Goal: Communication & Community: Answer question/provide support

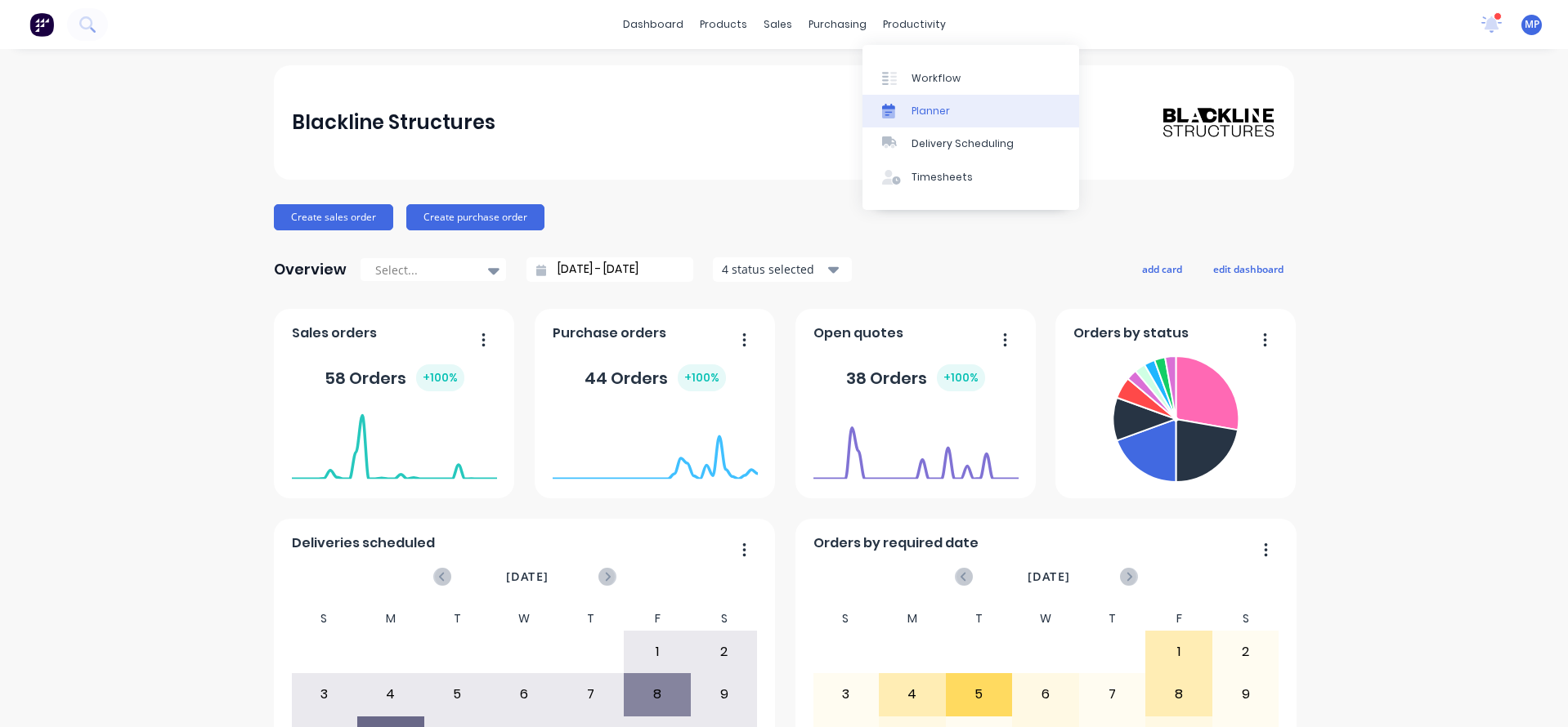
click at [917, 110] on div "Planner" at bounding box center [931, 111] width 38 height 15
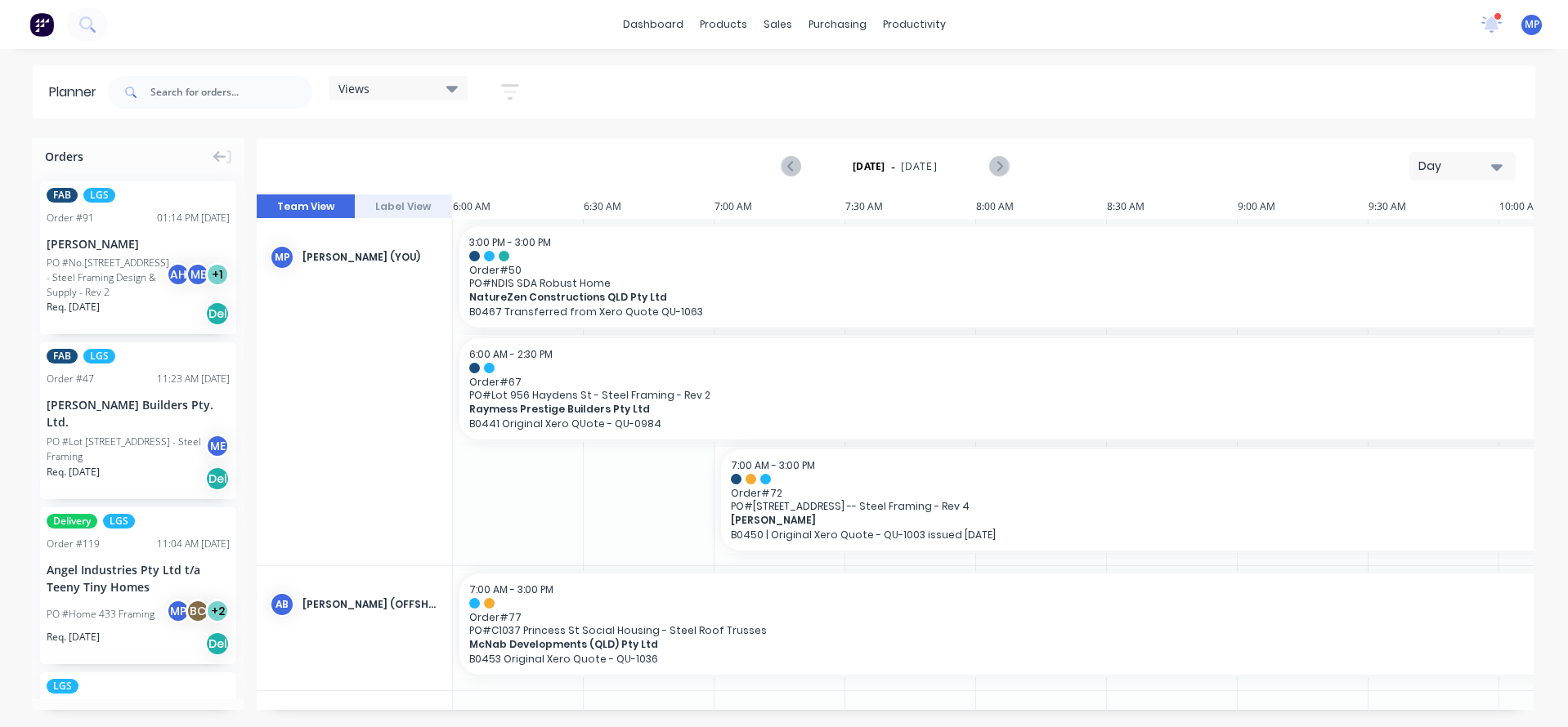
scroll to position [0, 1048]
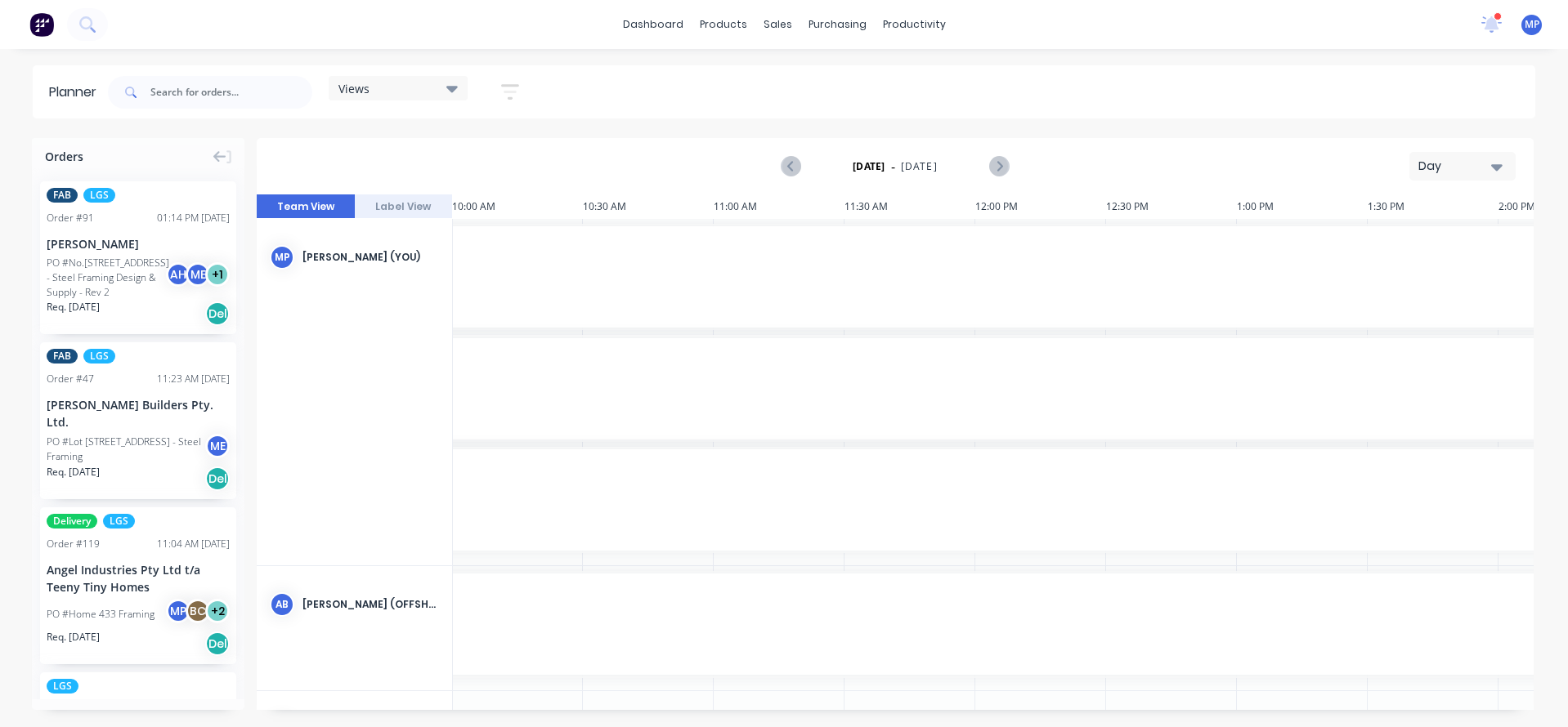
click at [374, 95] on div "Views" at bounding box center [398, 87] width 119 height 15
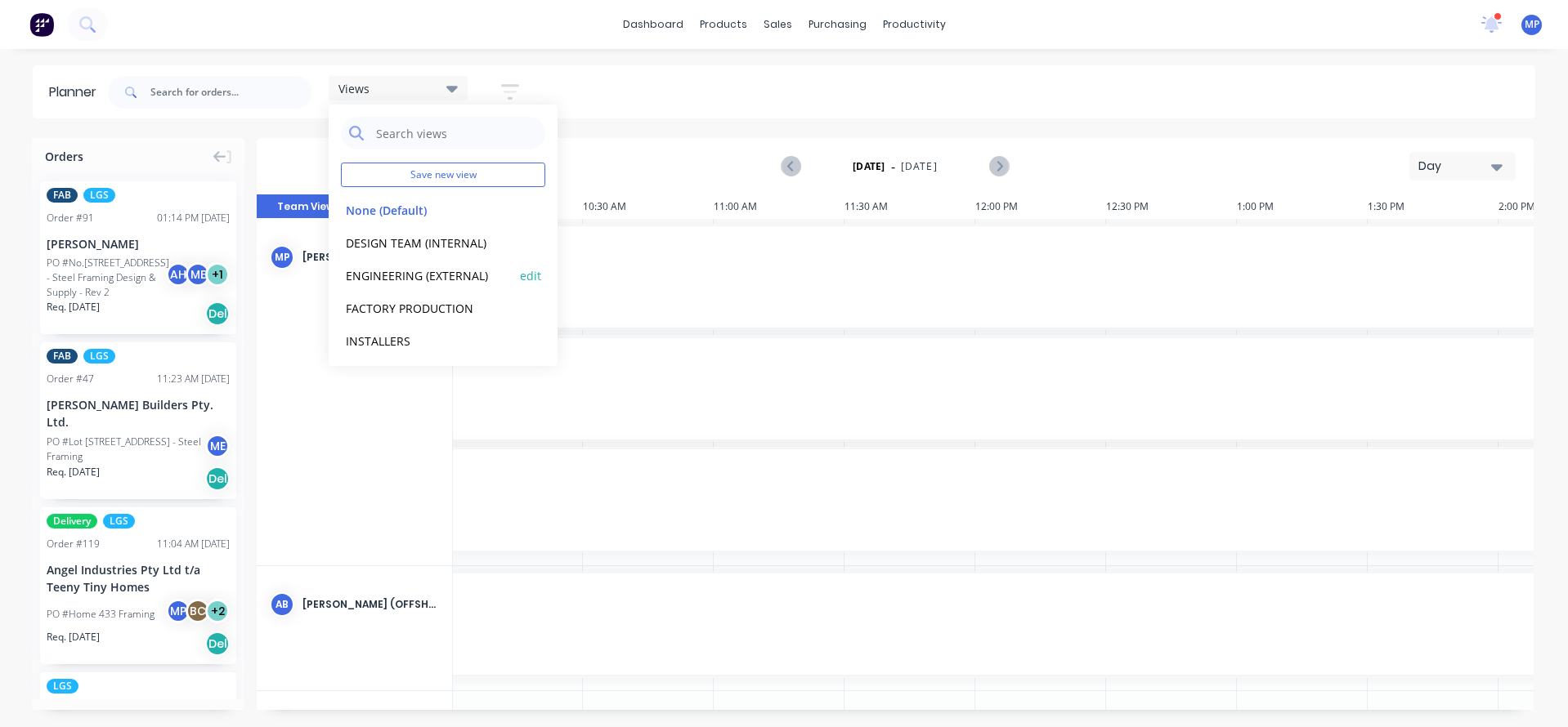
click at [434, 271] on button "ENGINEERING (EXTERNAL)" at bounding box center [428, 275] width 174 height 19
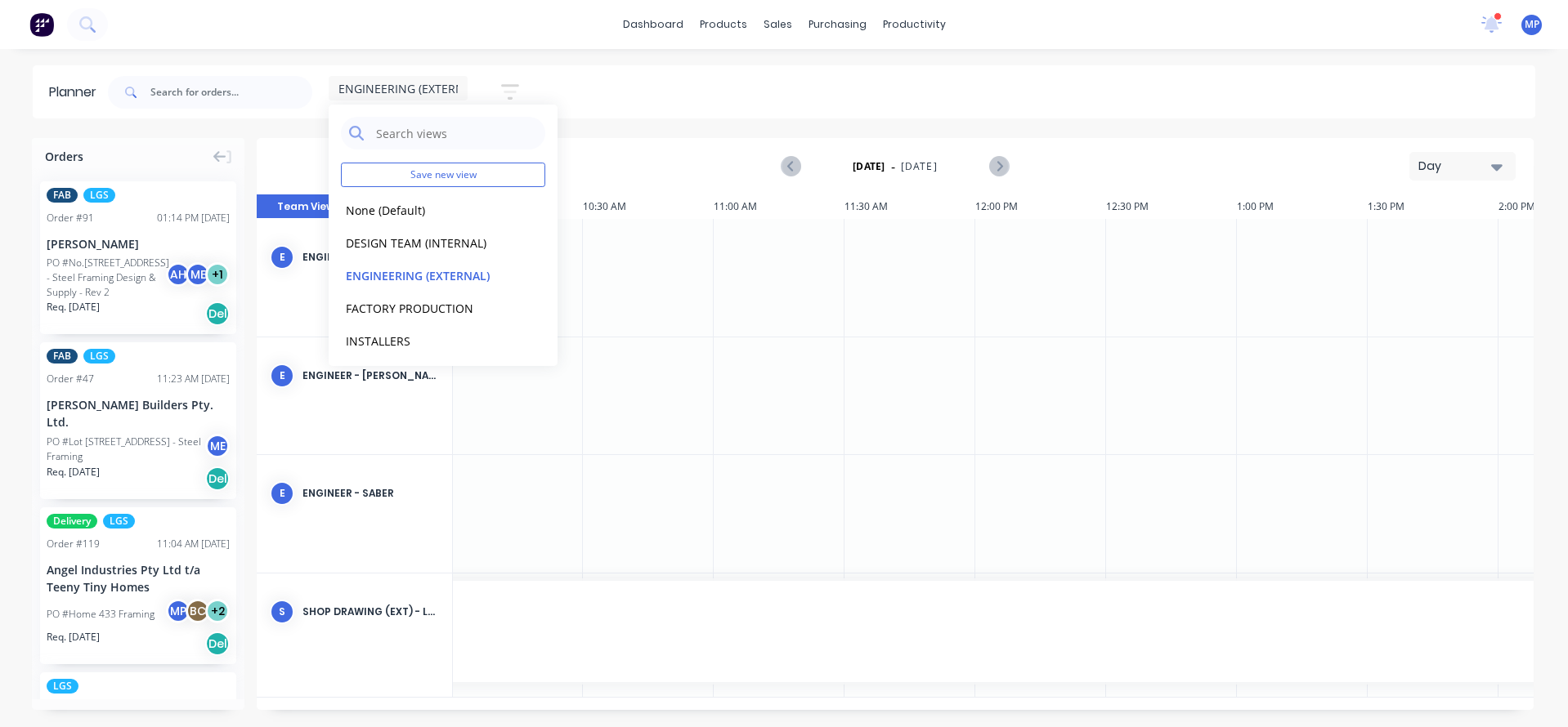
click at [861, 94] on div "ENGINEERING (EXTERNAL) Save new view None (Default) edit DESIGN TEAM (INTERNAL)…" at bounding box center [820, 92] width 1431 height 49
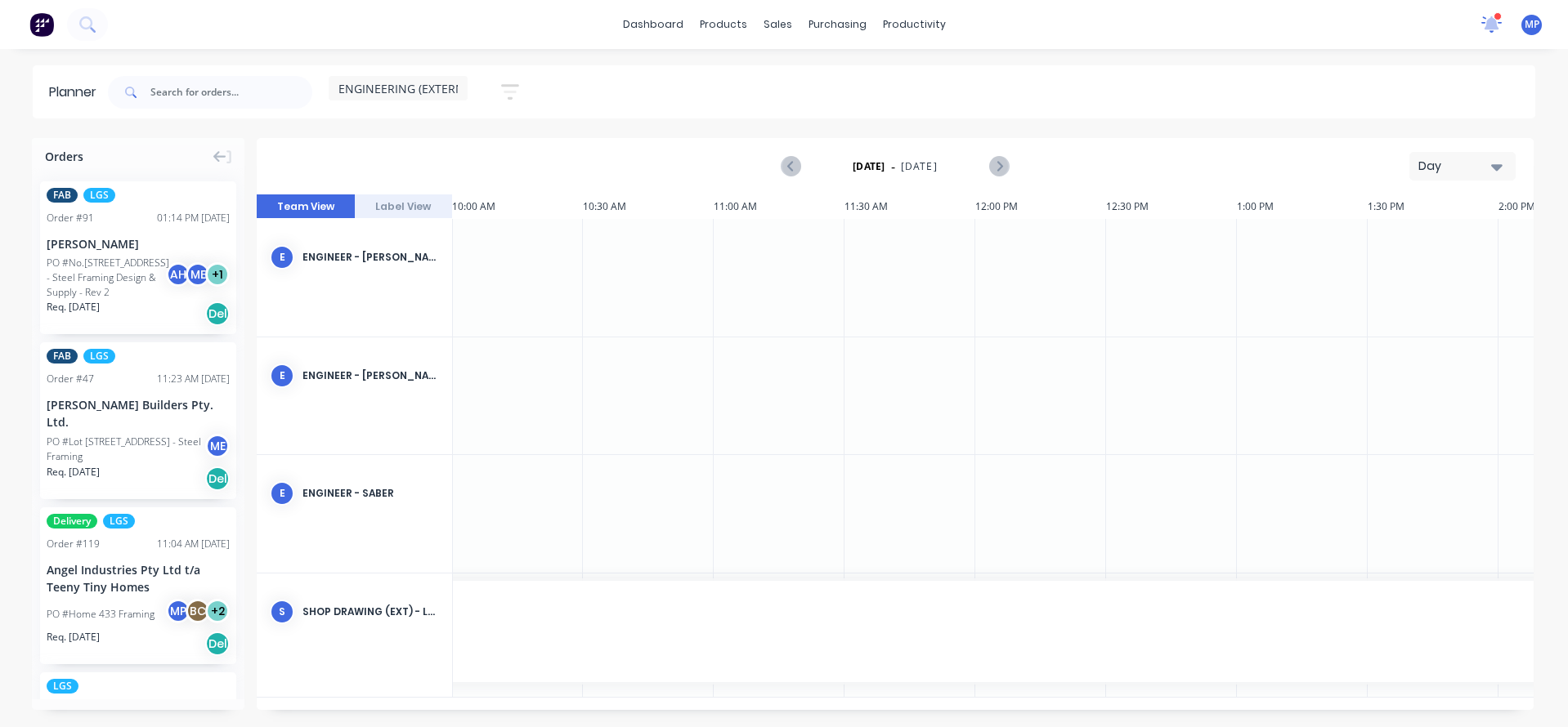
click at [1489, 22] on icon at bounding box center [1491, 23] width 16 height 16
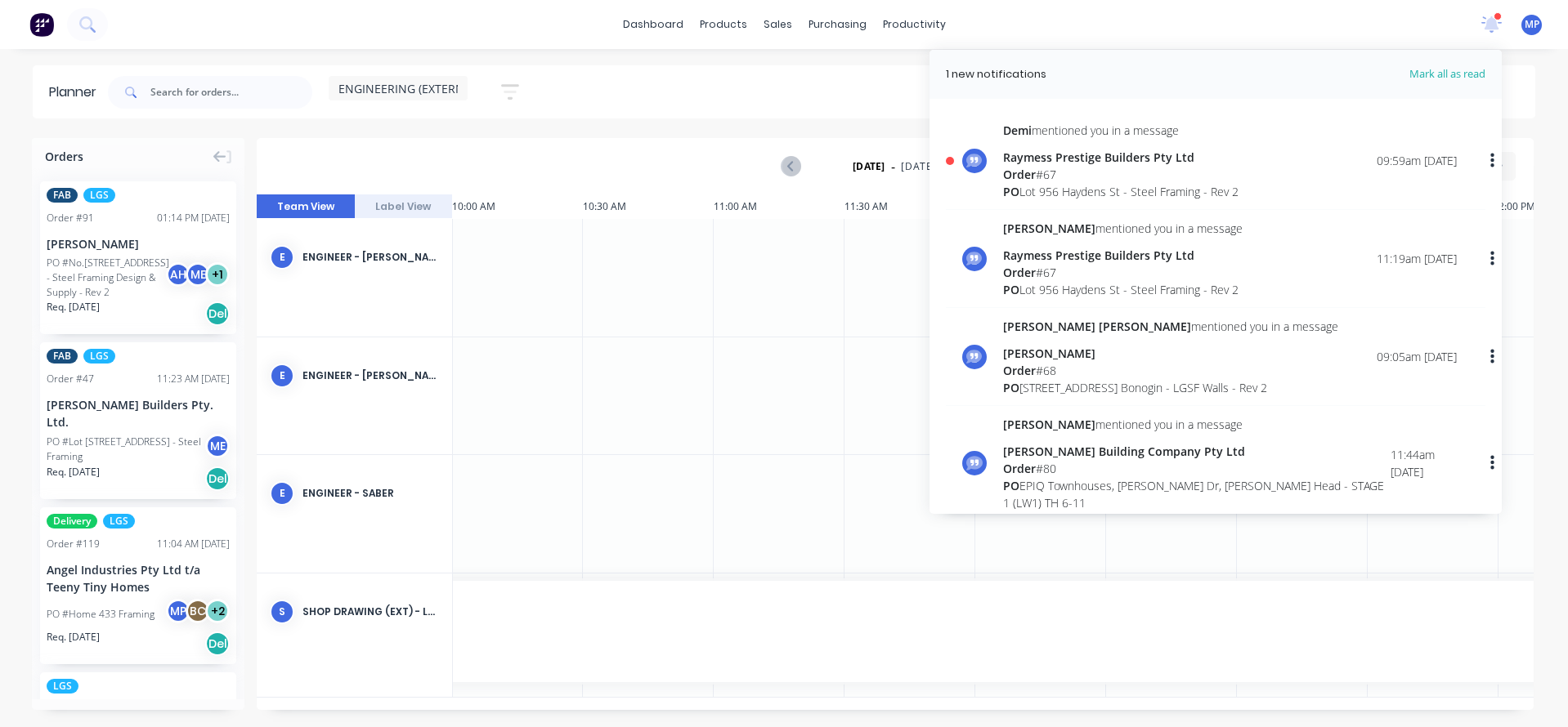
click at [1049, 168] on div "Order # 67" at bounding box center [1121, 175] width 236 height 17
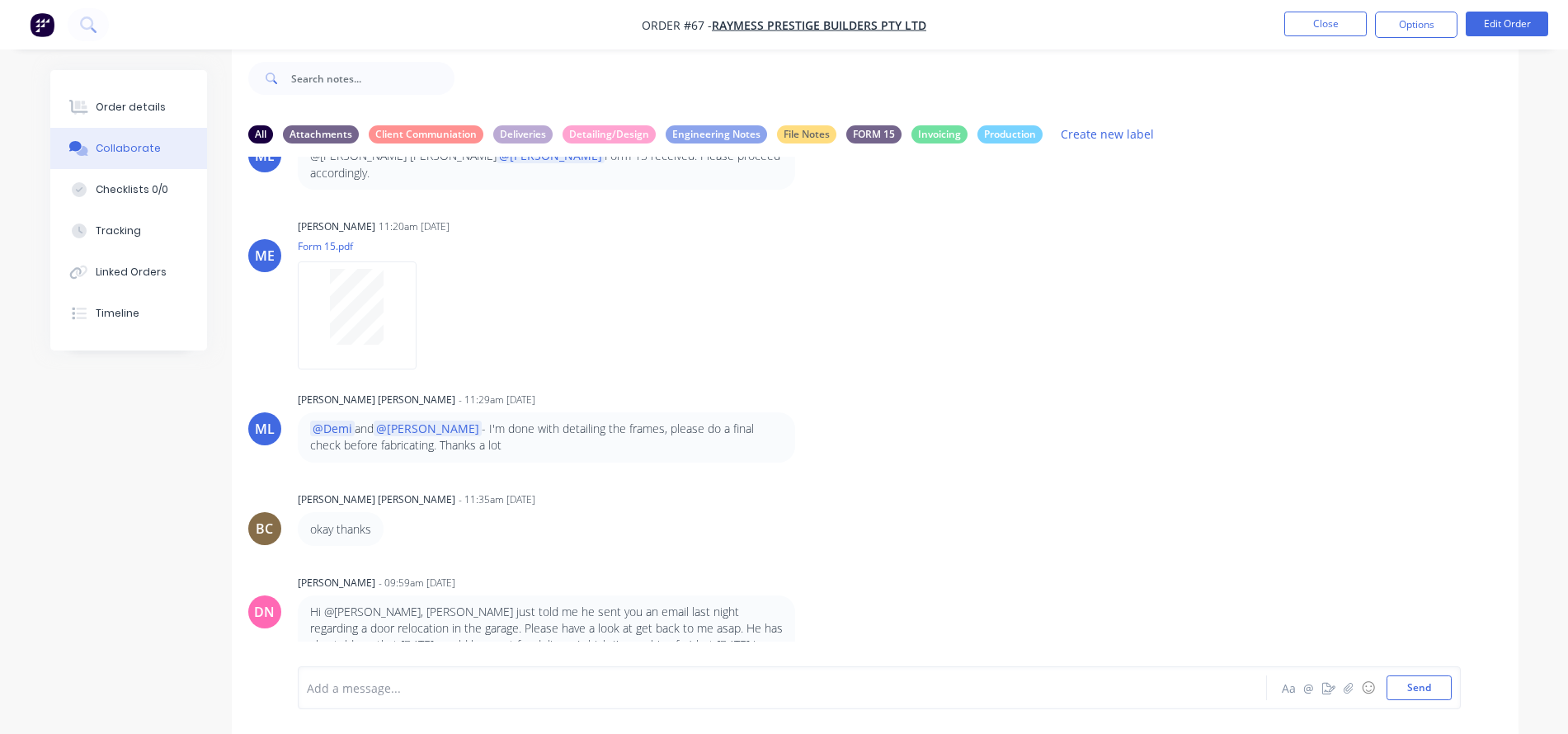
scroll to position [3255, 0]
click at [492, 600] on p "Hi @[PERSON_NAME], [PERSON_NAME] just told me he sent you an email last night r…" at bounding box center [546, 634] width 473 height 66
drag, startPoint x: 466, startPoint y: 588, endPoint x: 807, endPoint y: 598, distance: 341.1
click at [807, 598] on div "Hi @[PERSON_NAME], [PERSON_NAME] just told me he sent you an email last night r…" at bounding box center [556, 634] width 515 height 83
click at [439, 618] on p "Hi @[PERSON_NAME], [PERSON_NAME] just told me he sent you an email last night r…" at bounding box center [546, 634] width 473 height 66
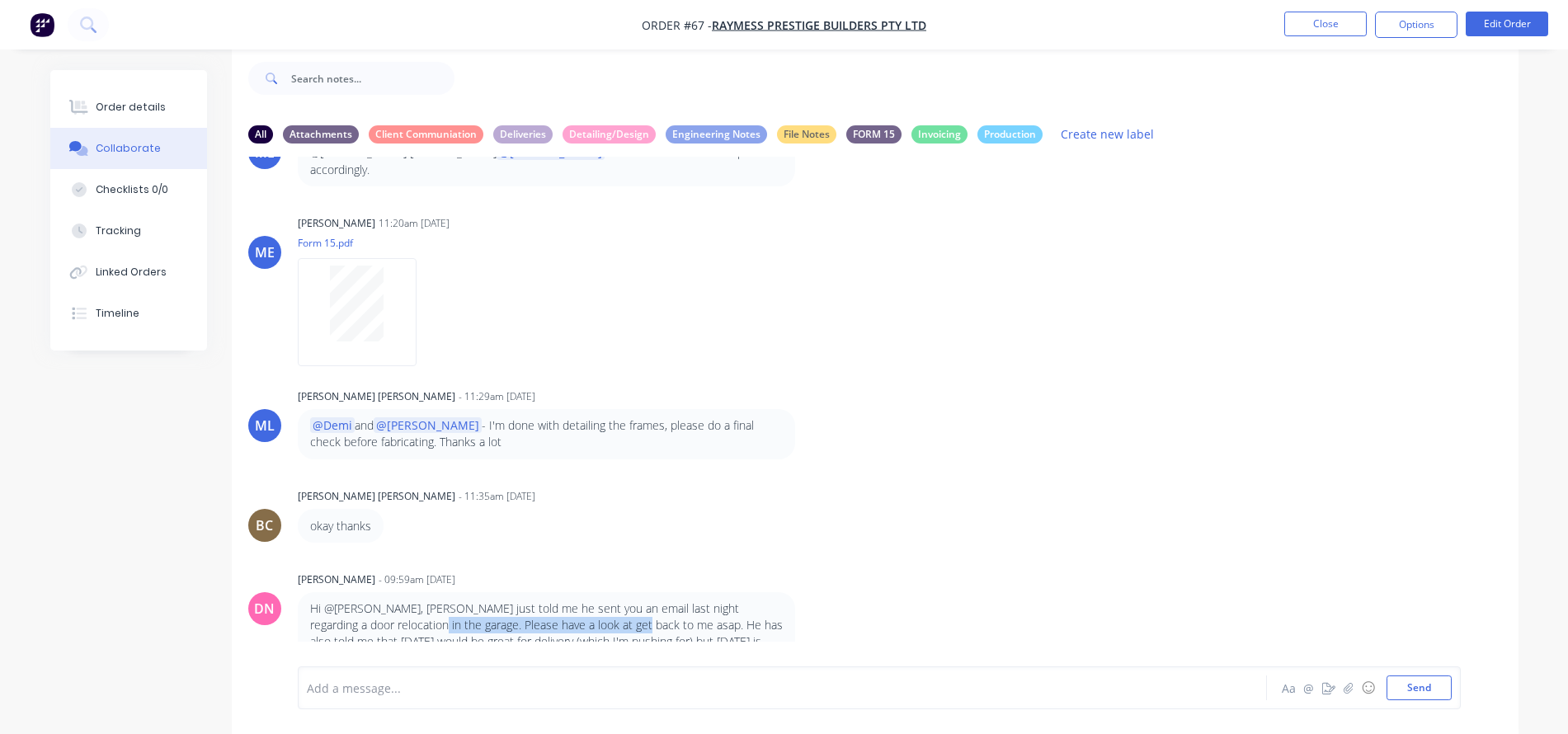
drag, startPoint x: 377, startPoint y: 611, endPoint x: 589, endPoint y: 614, distance: 212.0
click at [589, 614] on p "Hi @[PERSON_NAME], [PERSON_NAME] just told me he sent you an email last night r…" at bounding box center [546, 634] width 473 height 66
click at [714, 612] on p "Hi @[PERSON_NAME], [PERSON_NAME] just told me he sent you an email last night r…" at bounding box center [546, 634] width 473 height 66
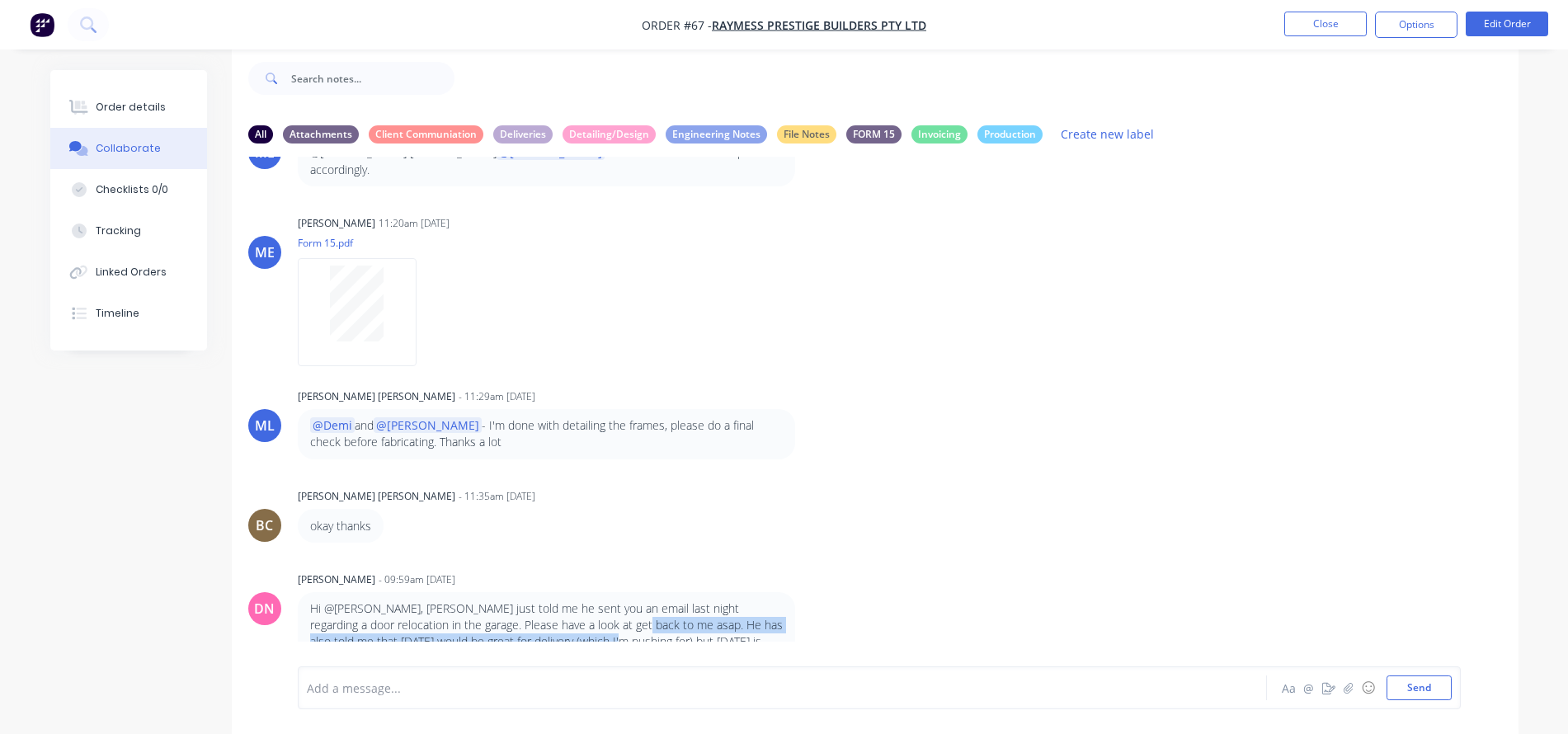
drag, startPoint x: 587, startPoint y: 609, endPoint x: 570, endPoint y: 627, distance: 24.8
click at [570, 627] on p "Hi @[PERSON_NAME], [PERSON_NAME] just told me he sent you an email last night r…" at bounding box center [546, 634] width 473 height 66
click at [577, 627] on p "Hi @[PERSON_NAME], [PERSON_NAME] just told me he sent you an email last night r…" at bounding box center [546, 634] width 473 height 66
drag, startPoint x: 570, startPoint y: 625, endPoint x: 680, endPoint y: 625, distance: 110.0
click at [680, 625] on p "Hi @[PERSON_NAME], [PERSON_NAME] just told me he sent you an email last night r…" at bounding box center [546, 634] width 473 height 66
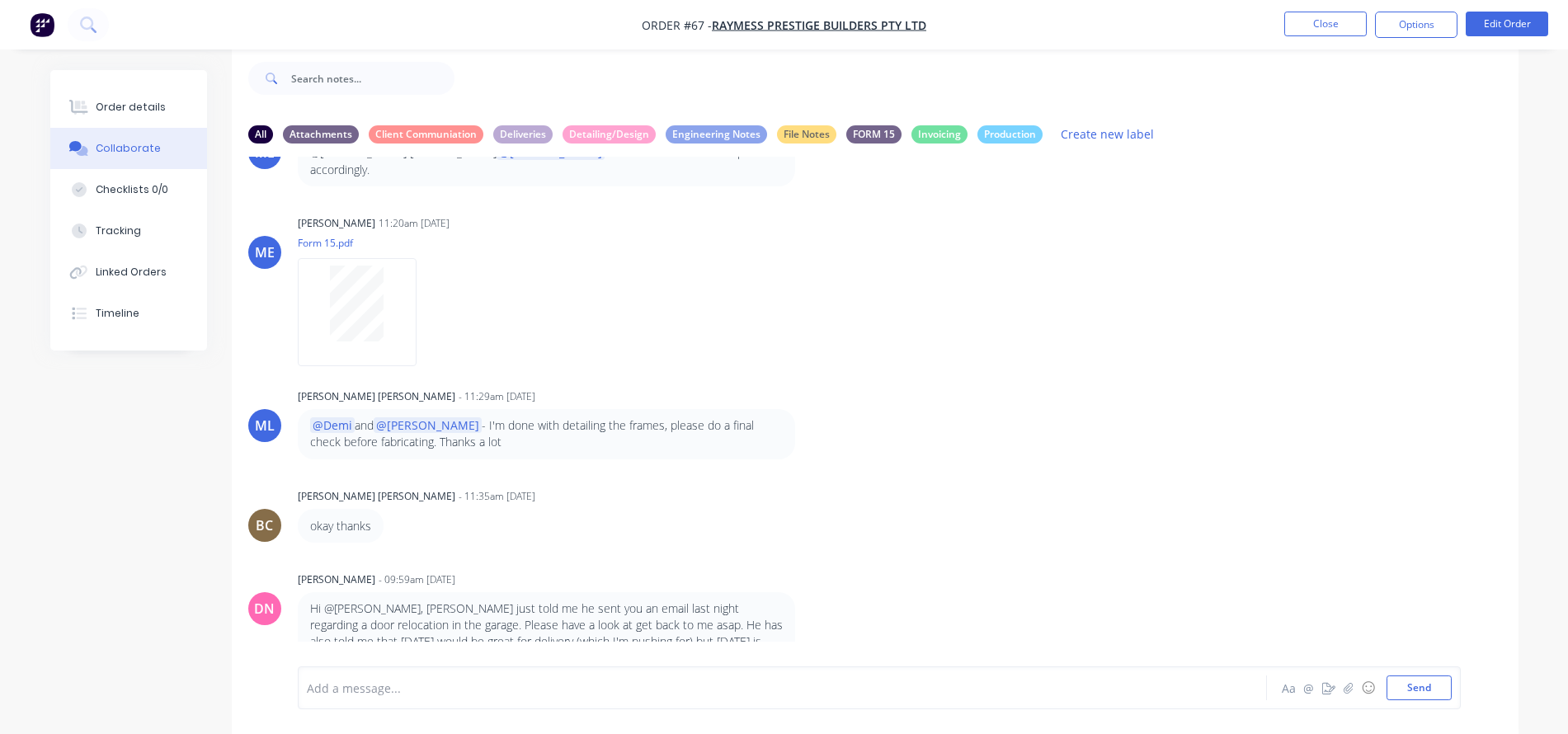
click at [931, 594] on div "DN [PERSON_NAME] - 09:59am [DATE] Hi @[PERSON_NAME], [PERSON_NAME] just told me…" at bounding box center [874, 622] width 1287 height 108
click at [1370, 687] on button "☺" at bounding box center [1368, 688] width 20 height 20
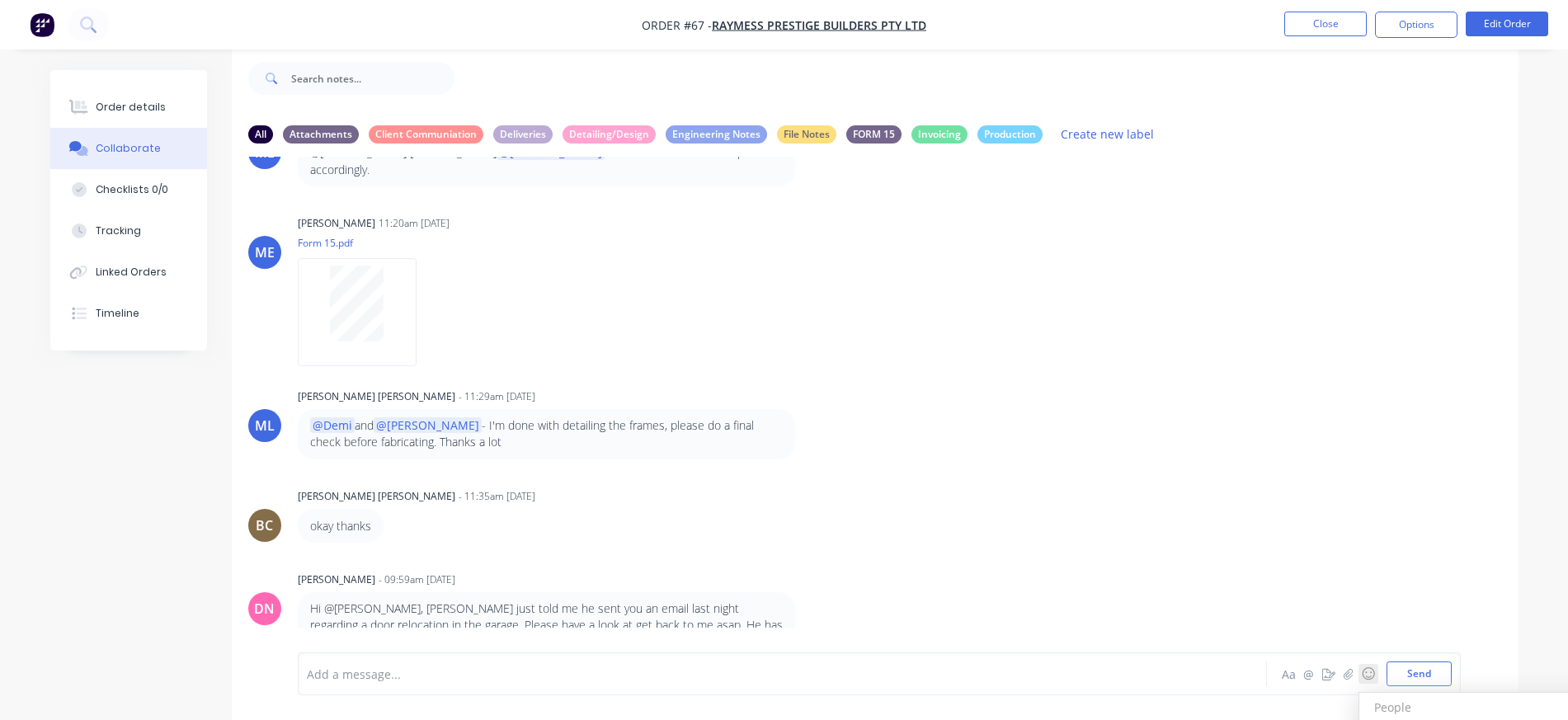
click at [1176, 672] on div "Add a message... Aa @ ☺ People People 😀 😃 😄 😁 😆 😅 🤣 😂 🙂 🙃 🫠 😉 😊 😇 🥰 😍 🤩 😘 😗 ☺️ …" at bounding box center [879, 674] width 1145 height 24
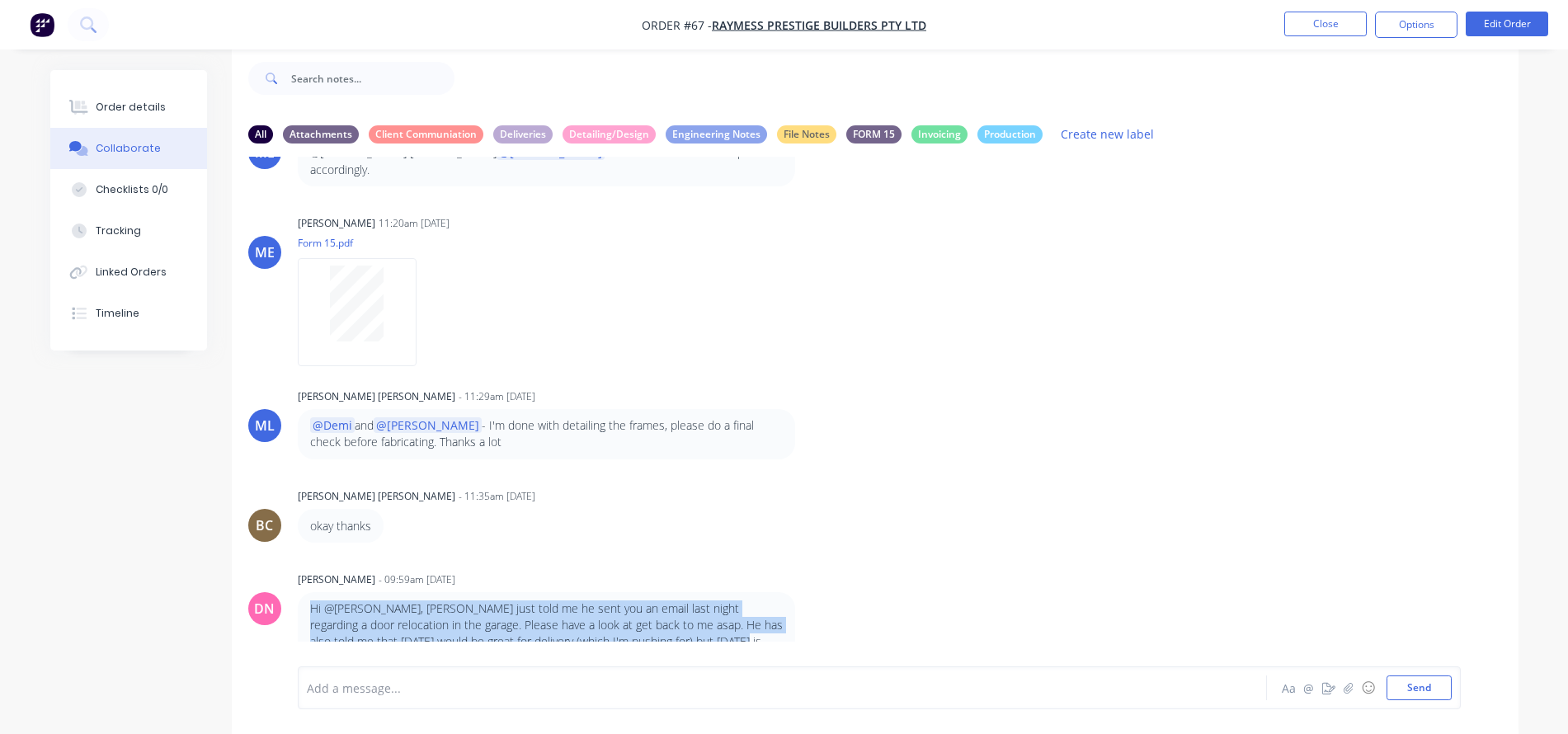
drag, startPoint x: 694, startPoint y: 627, endPoint x: 303, endPoint y: 586, distance: 393.1
click at [303, 592] on div "Hi @[PERSON_NAME], [PERSON_NAME] just told me he sent you an email last night r…" at bounding box center [546, 634] width 497 height 83
copy p "Hi @[PERSON_NAME], [PERSON_NAME] just told me he sent you an email last night r…"
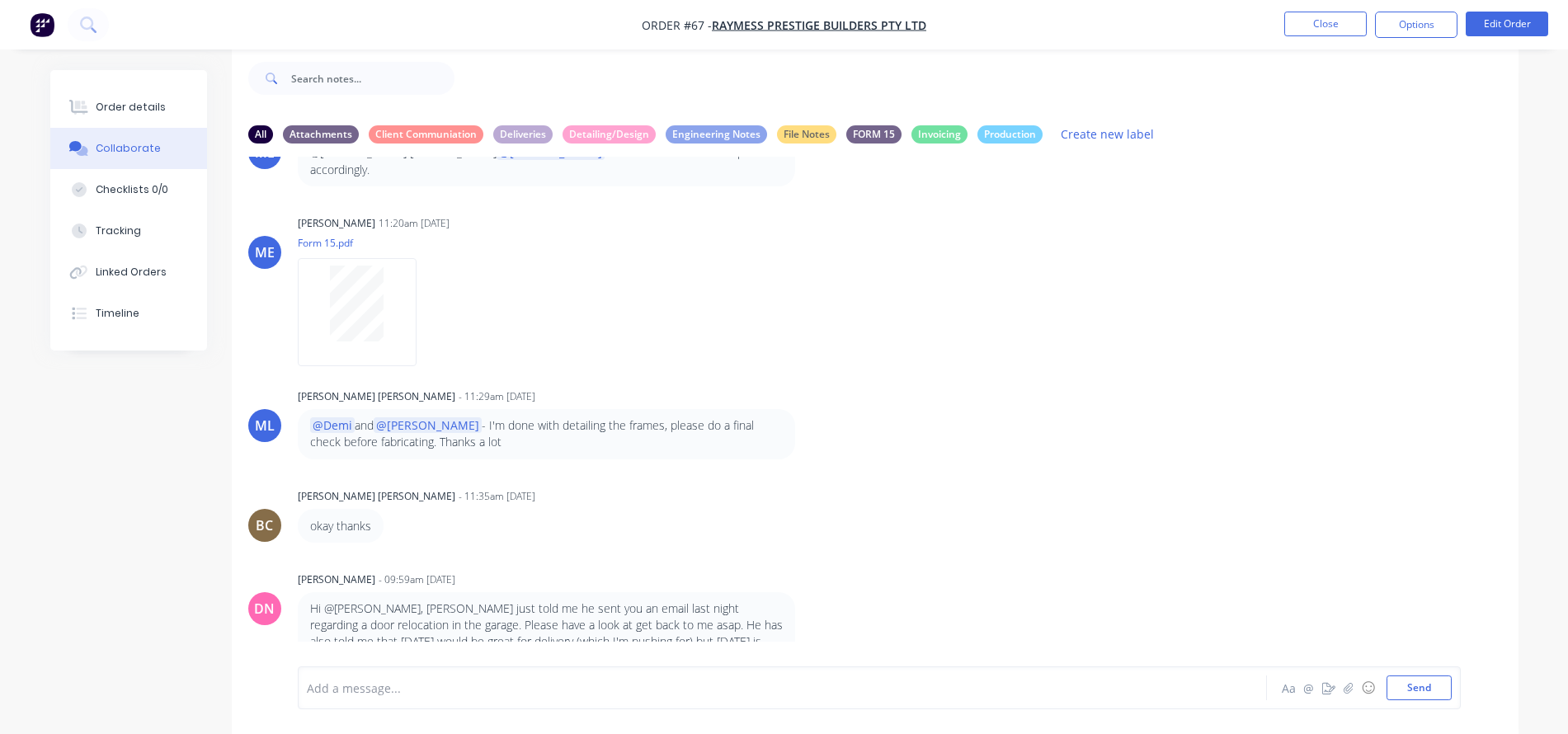
click at [918, 511] on div "[PERSON_NAME] - 11:35am [DATE] okay thanks" at bounding box center [874, 513] width 1287 height 59
click at [1183, 274] on div "ME [PERSON_NAME] 11:20am [DATE] Form 15.pdf Labels Download" at bounding box center [874, 286] width 1287 height 149
click at [426, 682] on div at bounding box center [736, 689] width 858 height 17
click at [356, 689] on span "Good to go, thank you." at bounding box center [415, 689] width 123 height 16
click at [521, 700] on div "@Demi updated and its in your fab files, Good to go, thank you." at bounding box center [736, 688] width 859 height 24
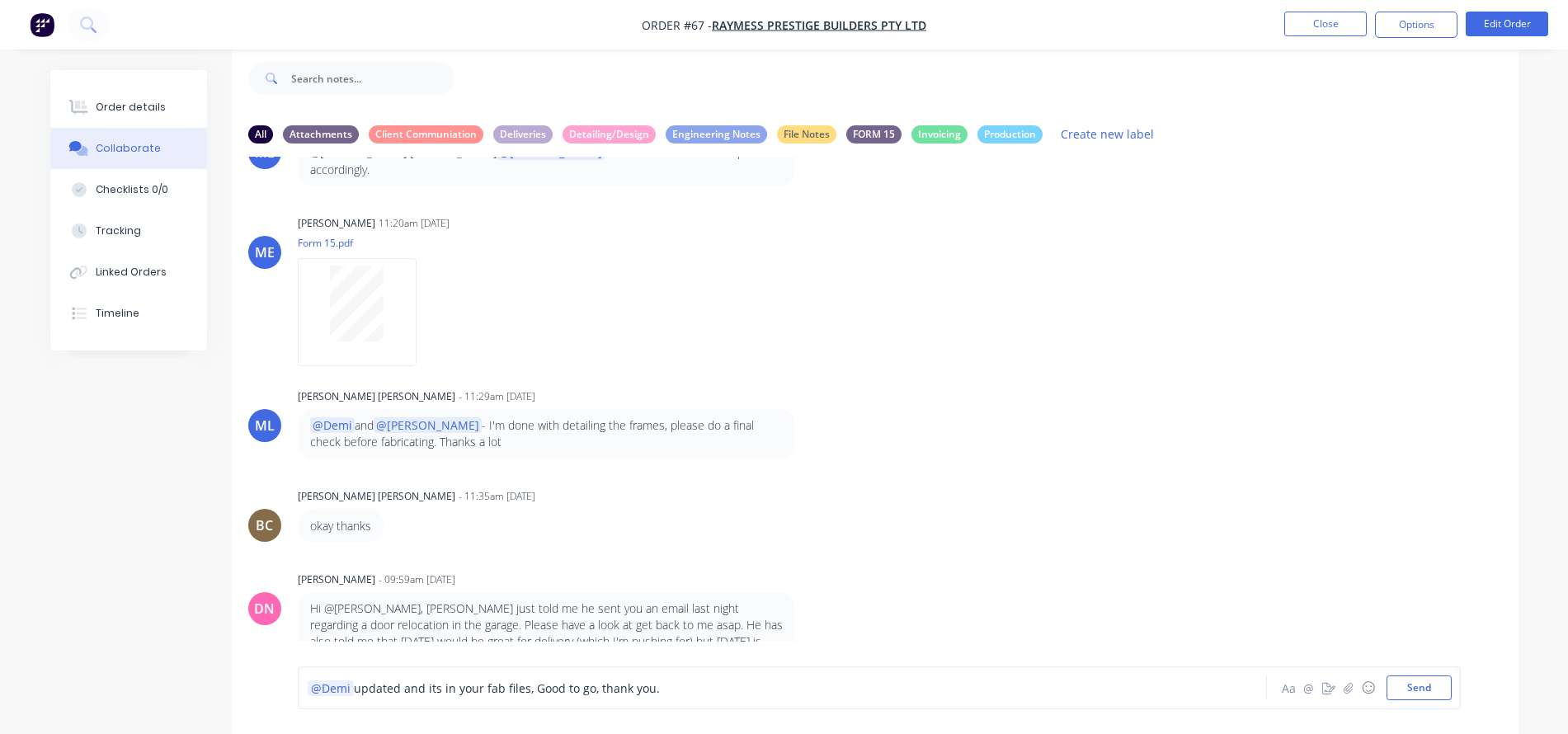
click at [504, 691] on span "updated and its in your fab files, Good to go, thank you." at bounding box center [507, 689] width 306 height 16
click at [525, 685] on span "updated and its in your fab files, Good to go, thank you." at bounding box center [507, 689] width 306 height 16
click at [529, 686] on span "updated and its in your fab files, Good to go, thank you." at bounding box center [507, 689] width 306 height 16
drag, startPoint x: 356, startPoint y: 689, endPoint x: 365, endPoint y: 689, distance: 9.0
click at [365, 689] on span "updated and its in your fab files, Good to go, thank you." at bounding box center [507, 689] width 306 height 16
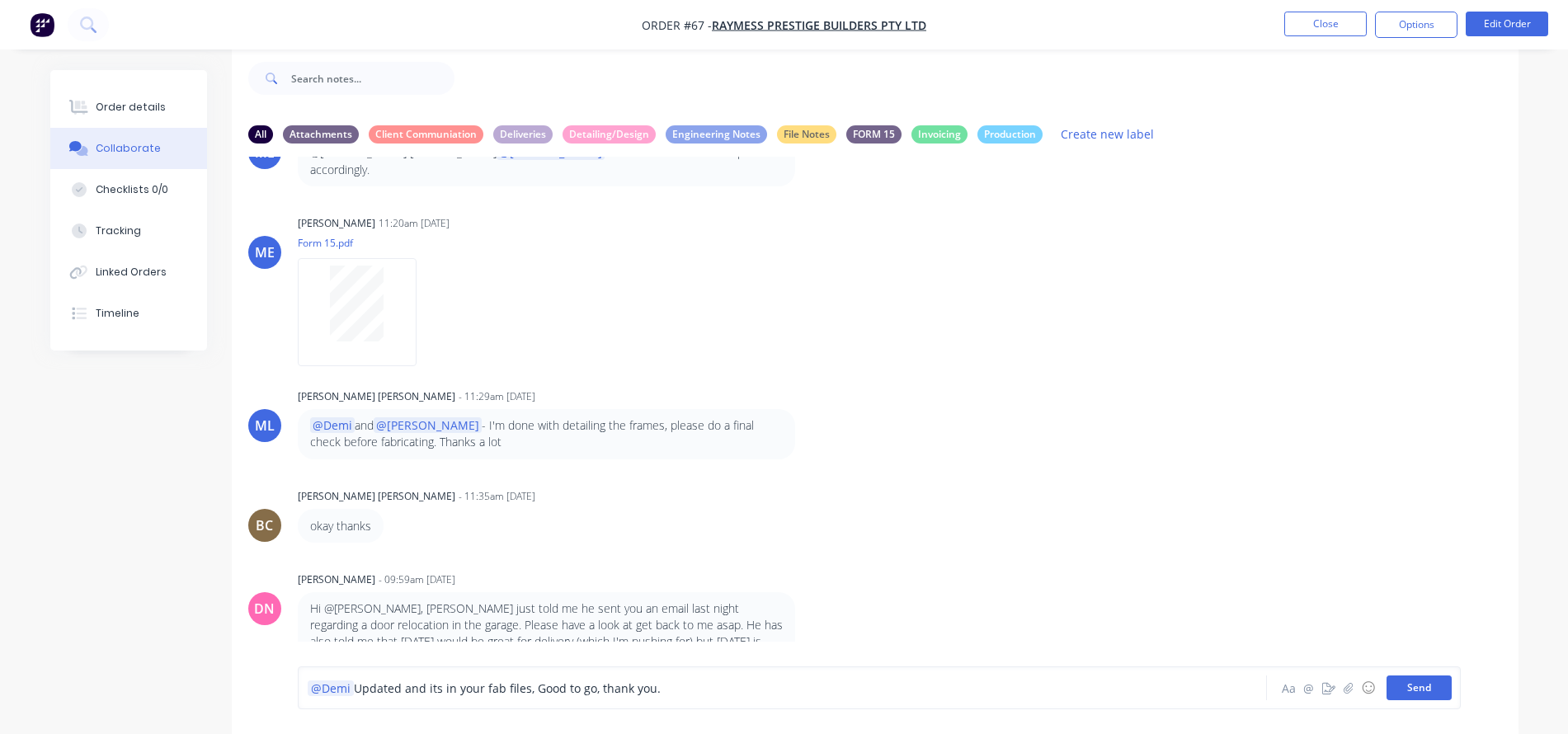
click at [1420, 682] on button "Send" at bounding box center [1419, 688] width 66 height 24
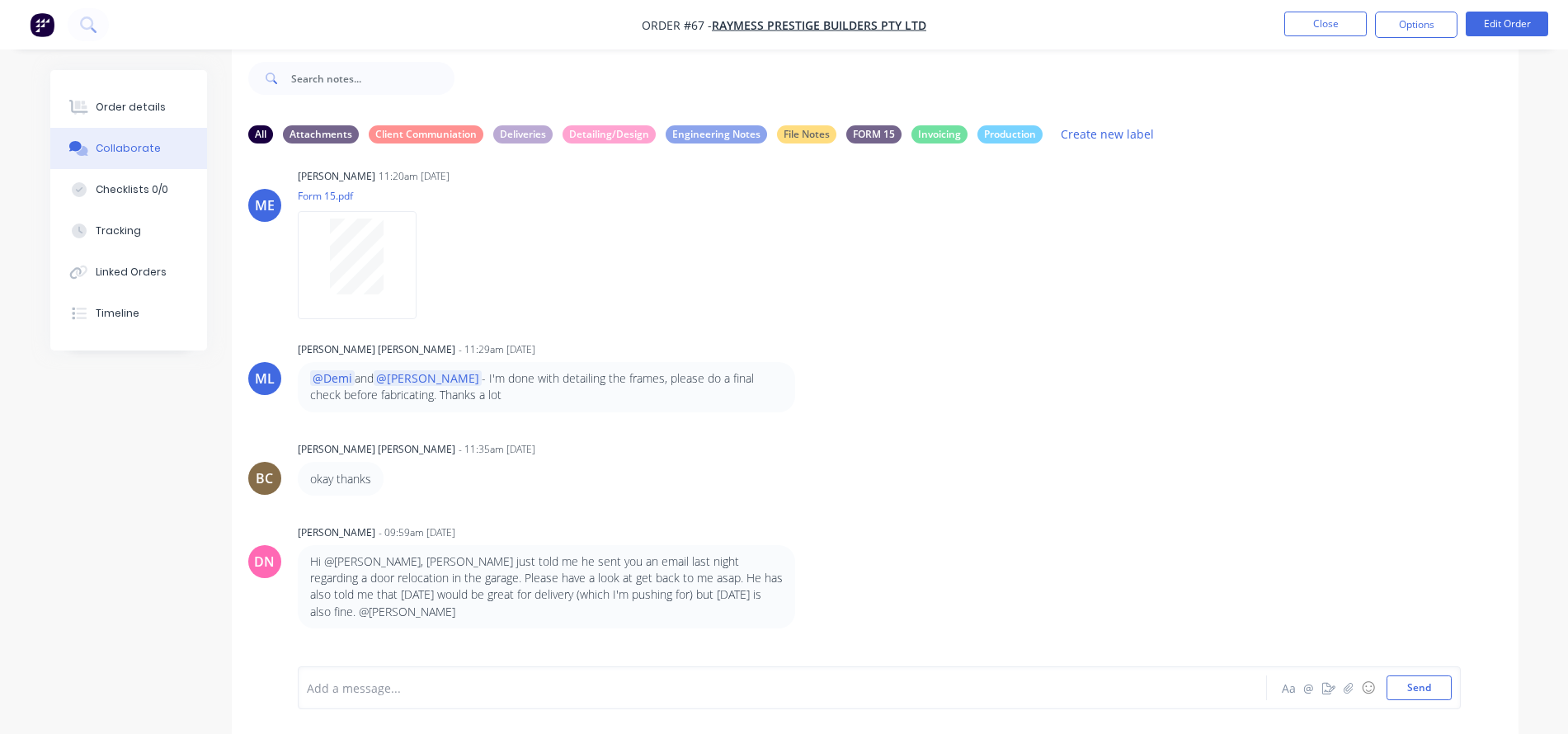
scroll to position [3338, 0]
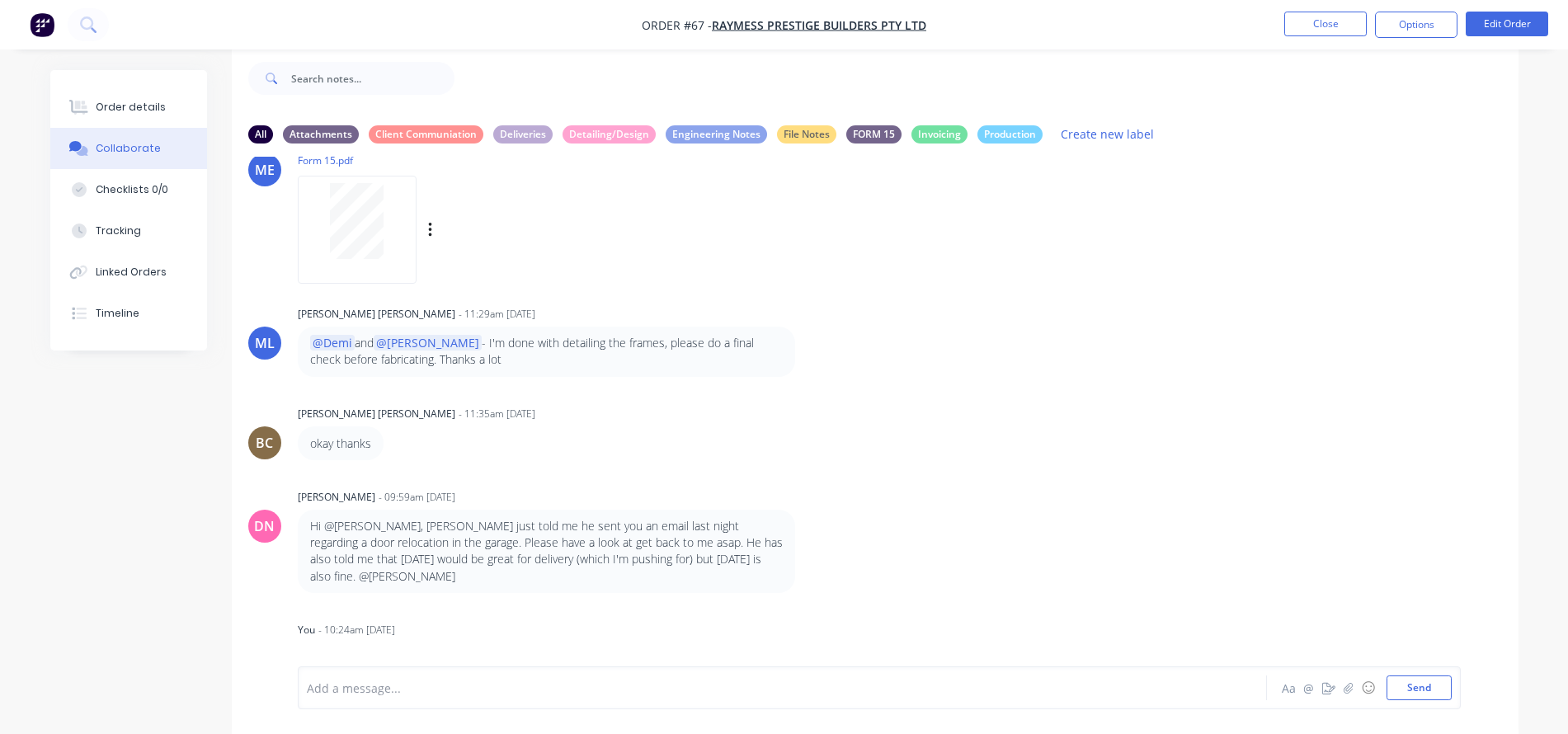
click at [1197, 260] on div "ME [PERSON_NAME] 11:20am [DATE] Form 15.pdf Labels Download" at bounding box center [874, 203] width 1287 height 149
click at [1323, 20] on button "Close" at bounding box center [1325, 24] width 82 height 24
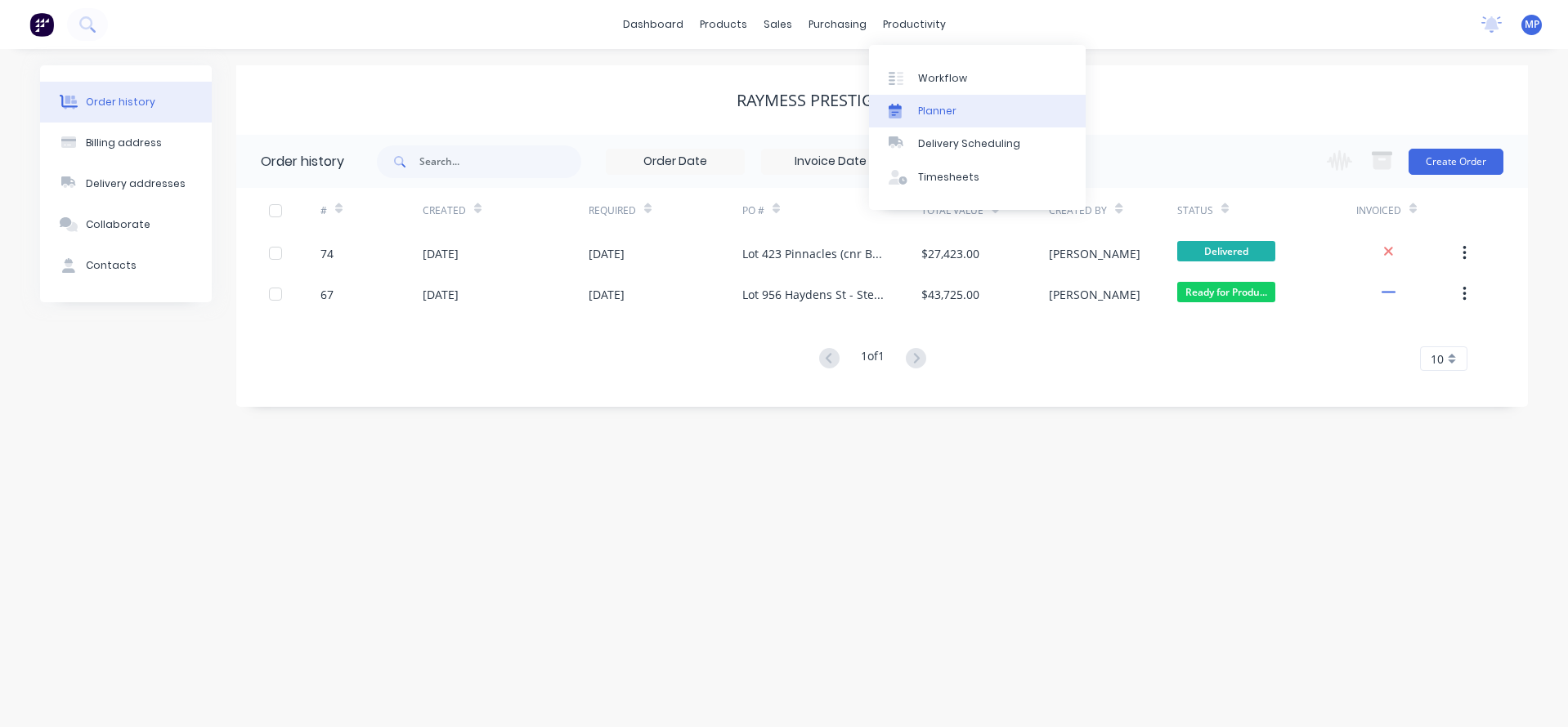
click at [937, 107] on div "Planner" at bounding box center [937, 111] width 38 height 15
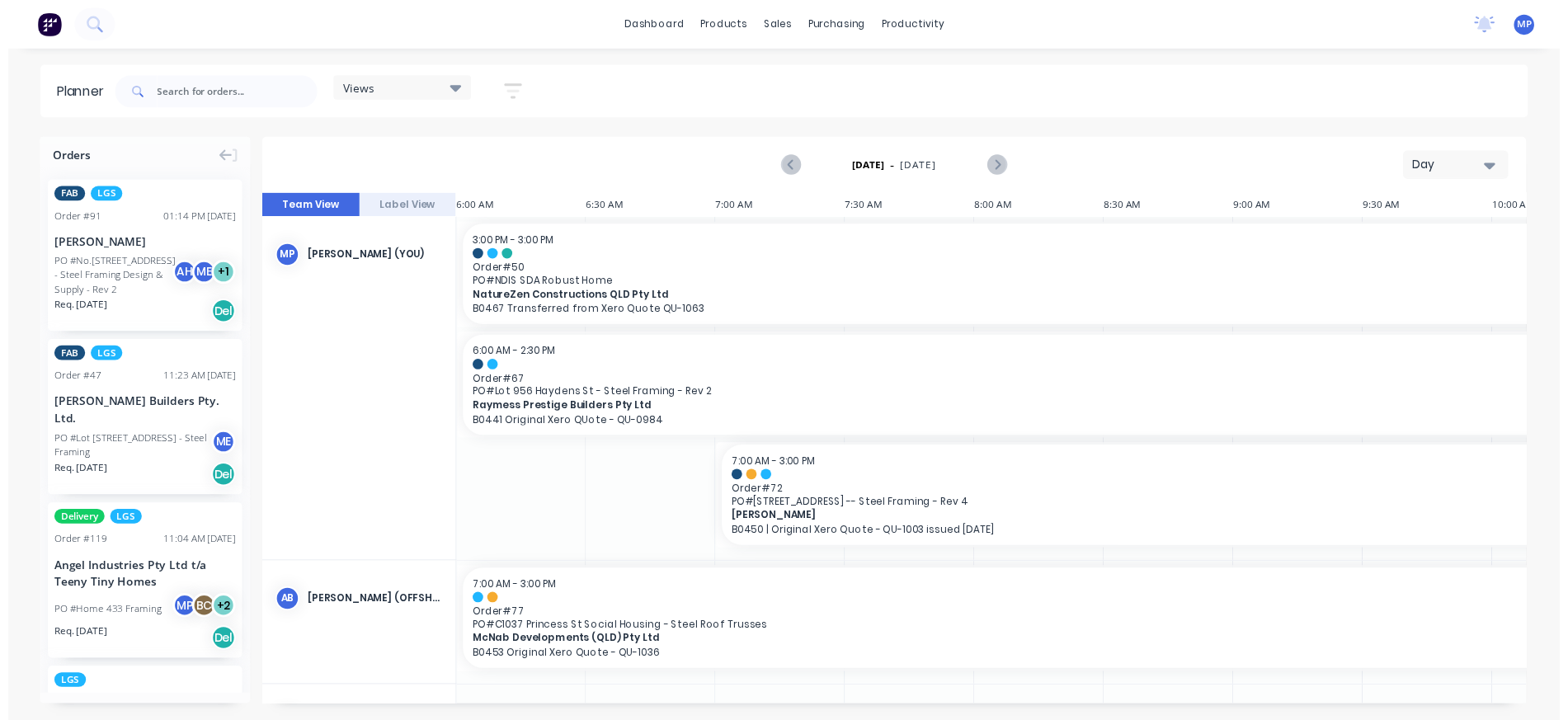
scroll to position [0, 1057]
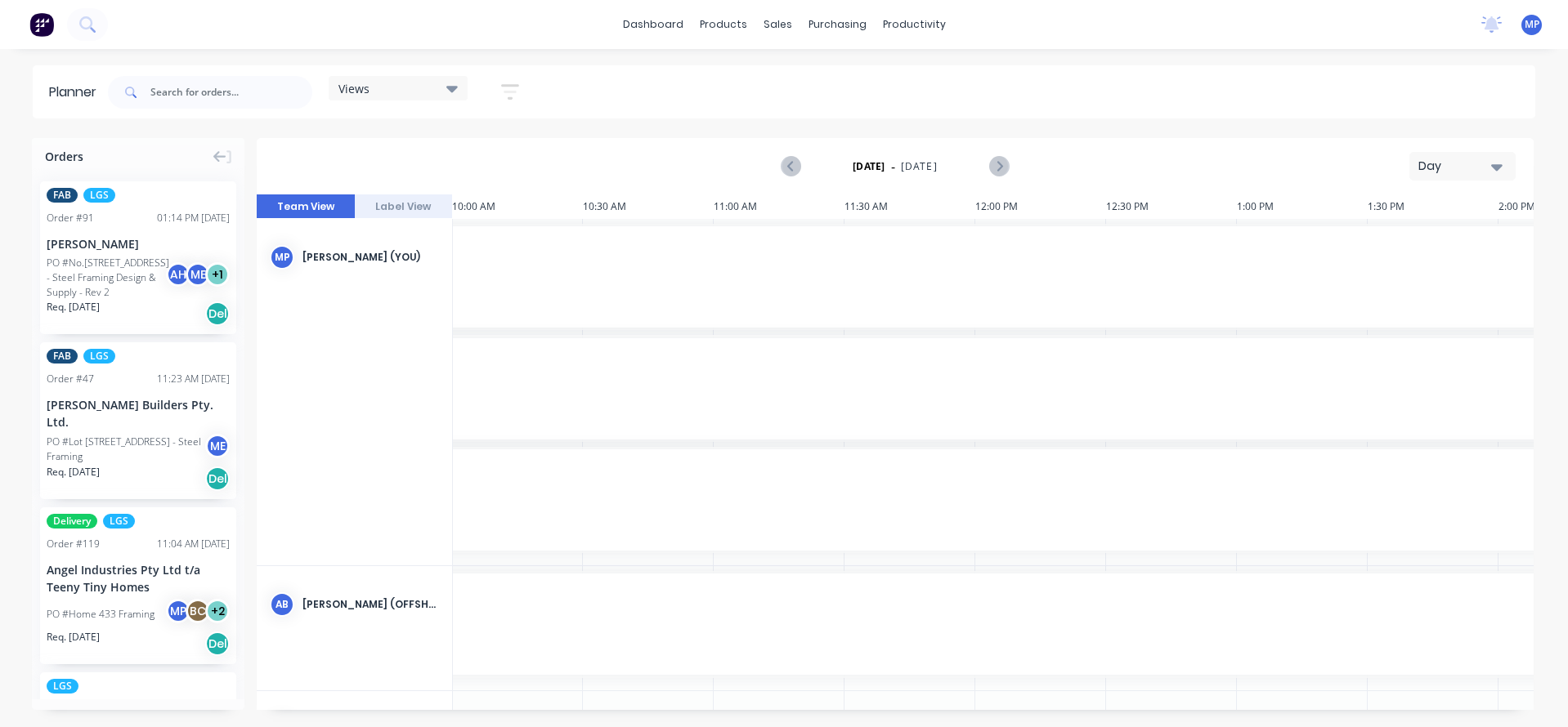
click at [101, 272] on div "PO #No.[STREET_ADDRESS] - Steel Framing Design & Supply - Rev 2" at bounding box center [109, 278] width 125 height 44
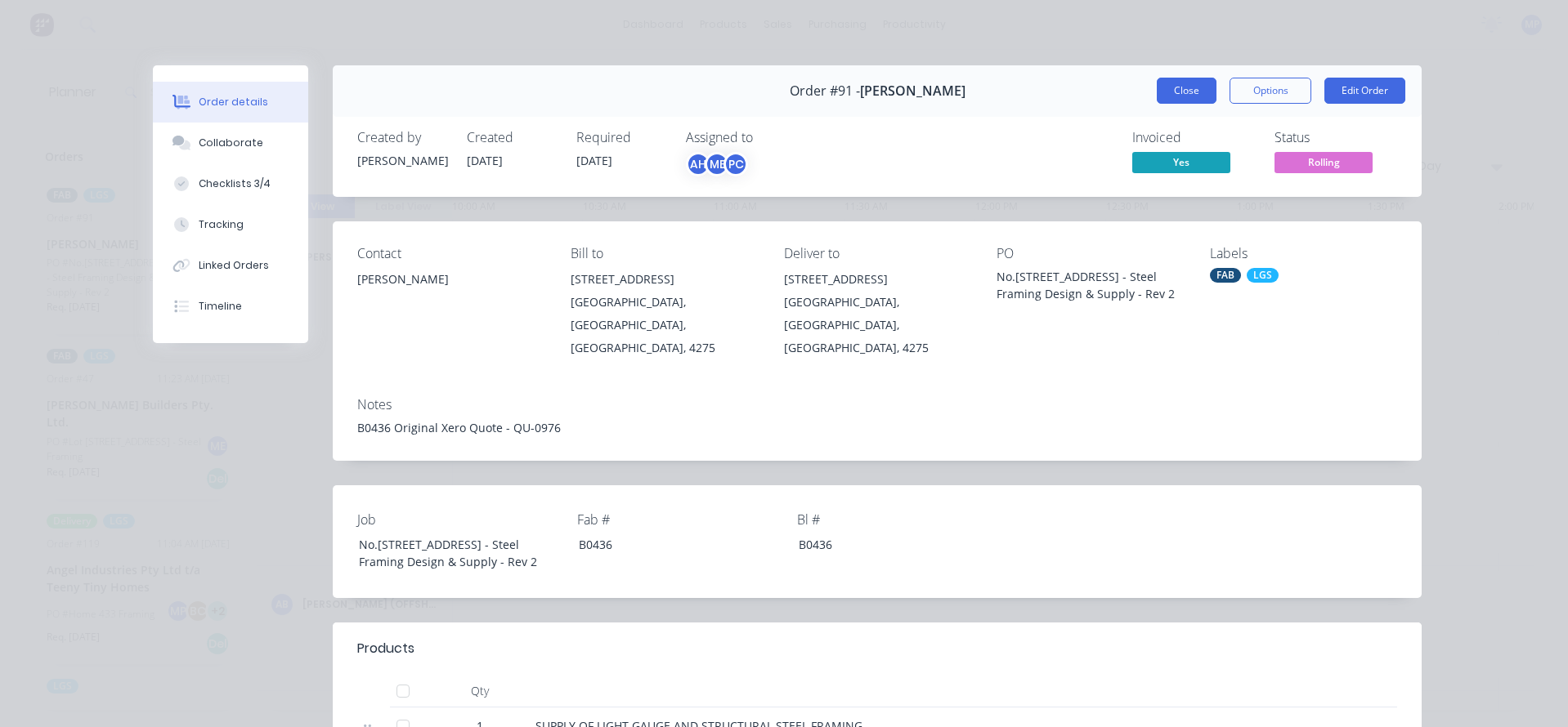
click at [1174, 85] on button "Close" at bounding box center [1186, 91] width 60 height 26
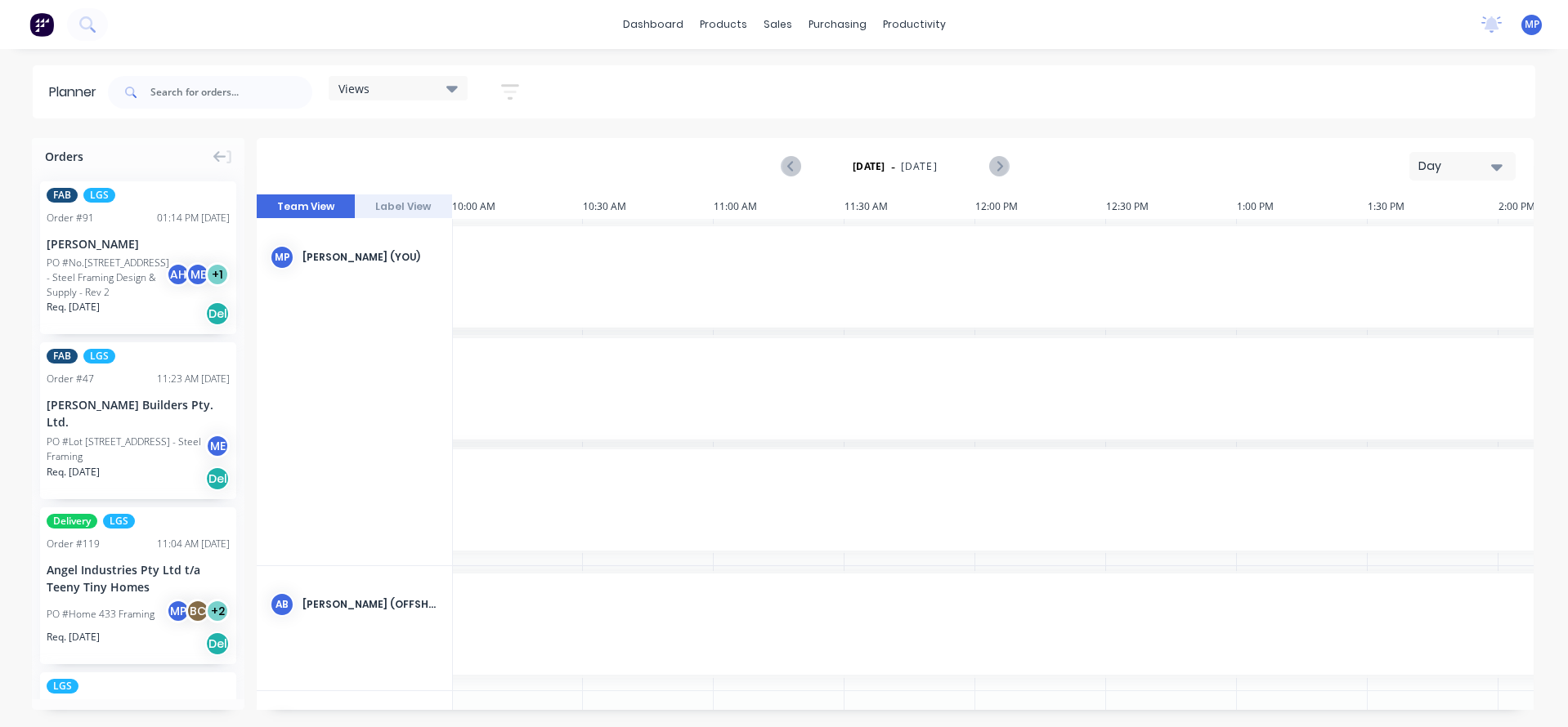
click at [1229, 35] on div "dashboard products sales purchasing productivity dashboard products Product Cat…" at bounding box center [784, 24] width 1568 height 49
click at [928, 74] on div "Workflow" at bounding box center [942, 78] width 49 height 15
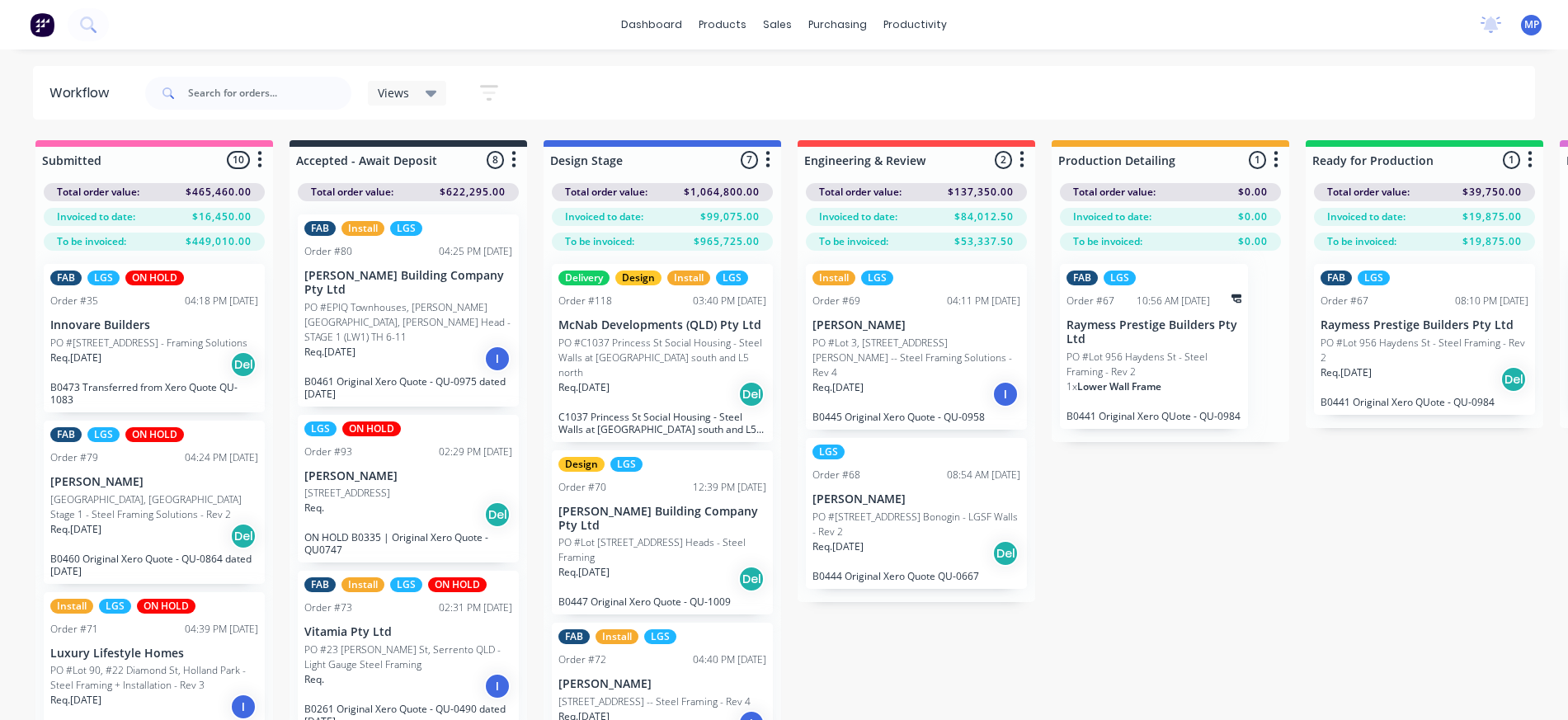
click at [701, 355] on p "PO #C1037 Princess St Social Housing - Steel Walls at [GEOGRAPHIC_DATA] south a…" at bounding box center [662, 357] width 208 height 45
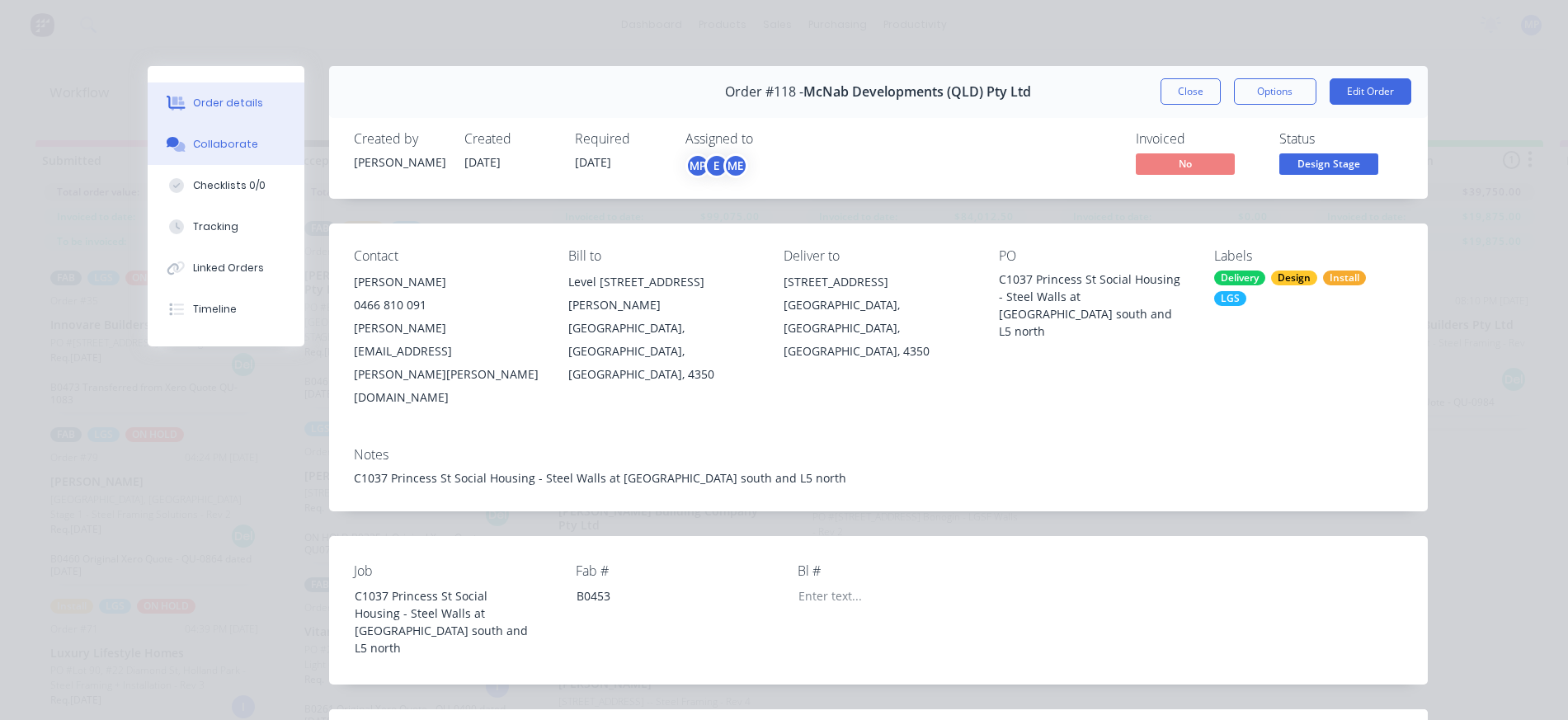
click at [245, 141] on button "Collaborate" at bounding box center [225, 144] width 156 height 41
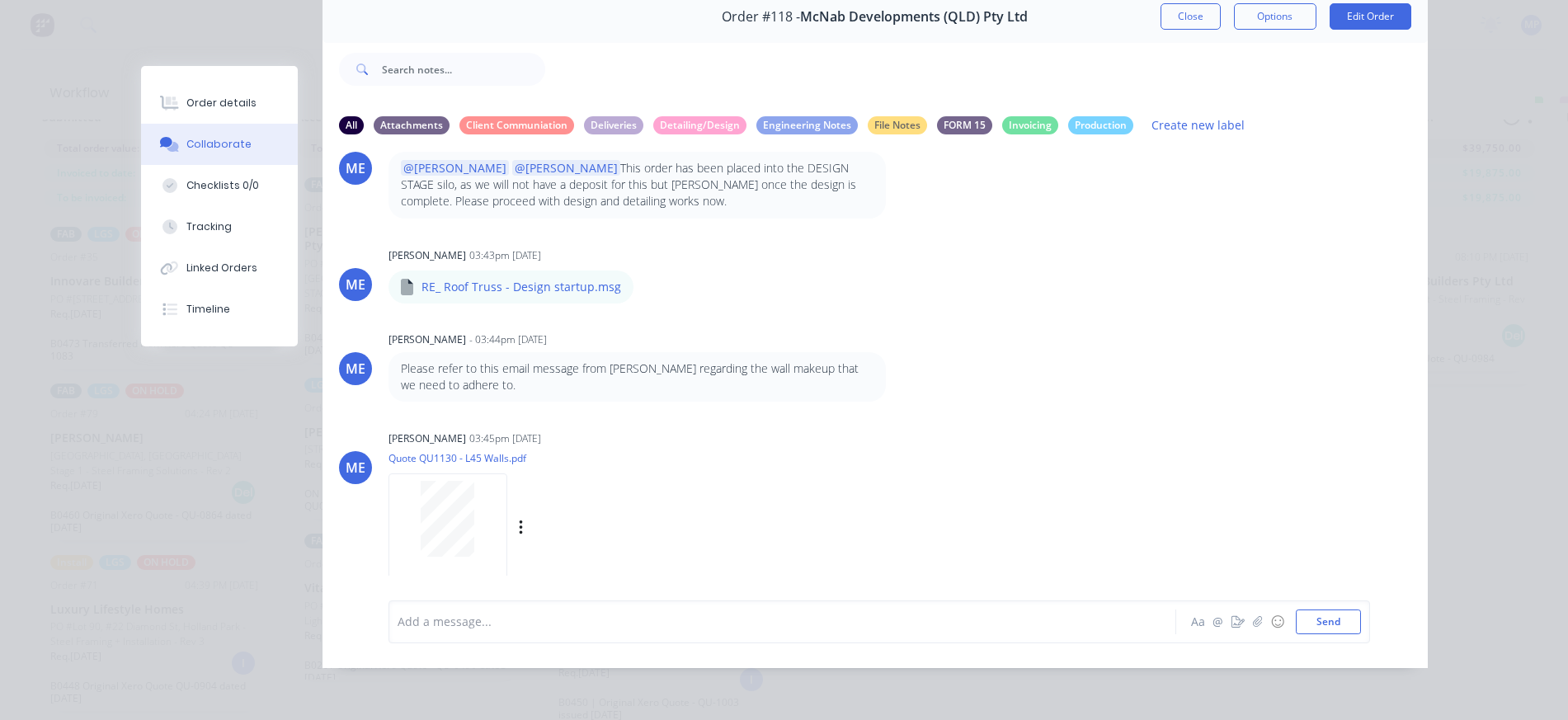
scroll to position [66, 0]
click at [556, 361] on p "Please refer to this email message from [PERSON_NAME] regarding the wall makeup…" at bounding box center [637, 377] width 473 height 34
click at [604, 361] on p "Please refer to this email message from [PERSON_NAME] regarding the wall makeup…" at bounding box center [637, 377] width 473 height 34
click at [651, 361] on p "Please refer to this email message from [PERSON_NAME] regarding the wall makeup…" at bounding box center [637, 377] width 473 height 34
drag, startPoint x: 395, startPoint y: 355, endPoint x: 597, endPoint y: 368, distance: 202.4
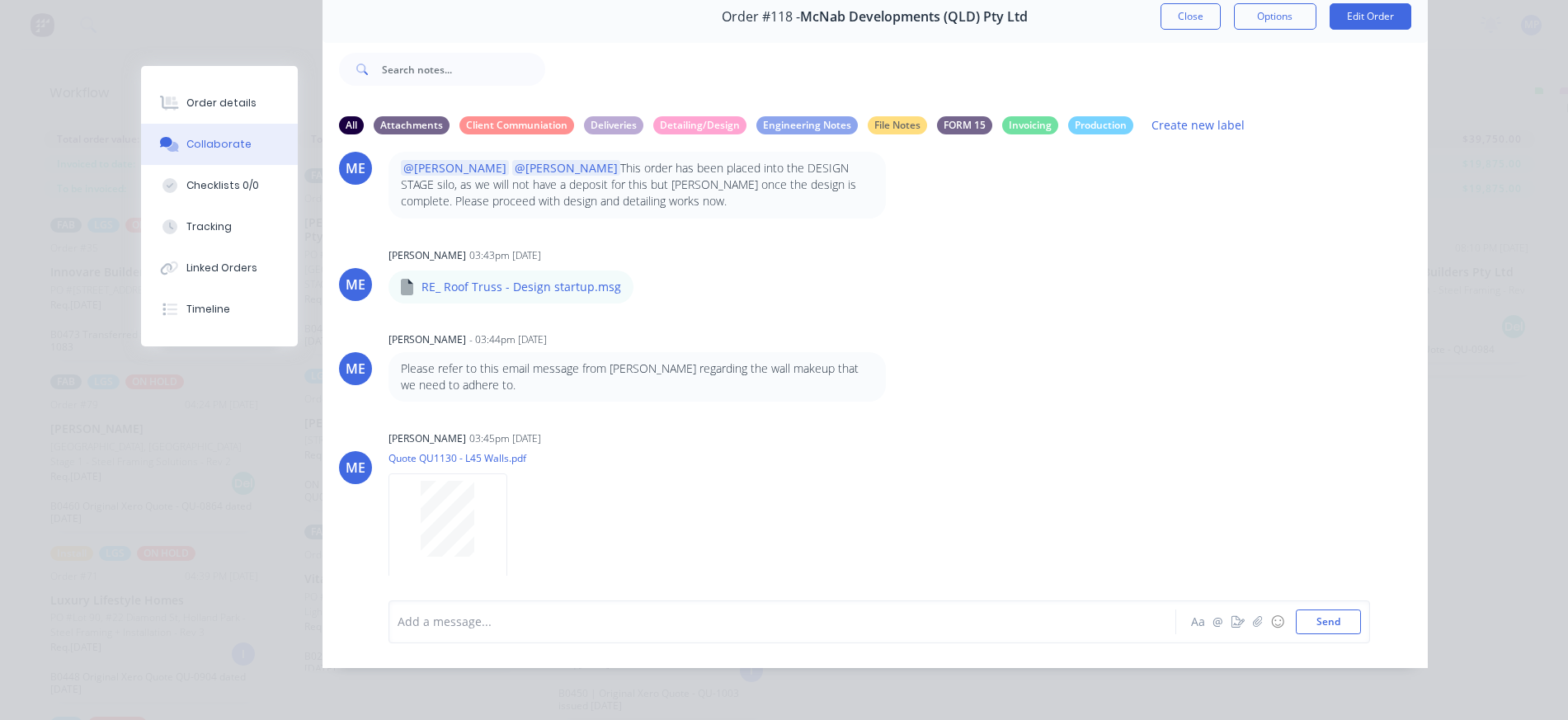
click at [553, 381] on div "Please refer to this email message from [PERSON_NAME] regarding the wall makeup…" at bounding box center [637, 377] width 497 height 51
click at [978, 366] on div "ME [PERSON_NAME] - 03:44pm [DATE] Please refer to this email message from [PERS…" at bounding box center [874, 365] width 1105 height 75
drag, startPoint x: 513, startPoint y: 377, endPoint x: 389, endPoint y: 355, distance: 125.9
click at [389, 355] on div "Please refer to this email message from [PERSON_NAME] regarding the wall makeup…" at bounding box center [637, 377] width 497 height 51
click at [494, 361] on p "Please refer to this email message from [PERSON_NAME] regarding the wall makeup…" at bounding box center [637, 377] width 473 height 34
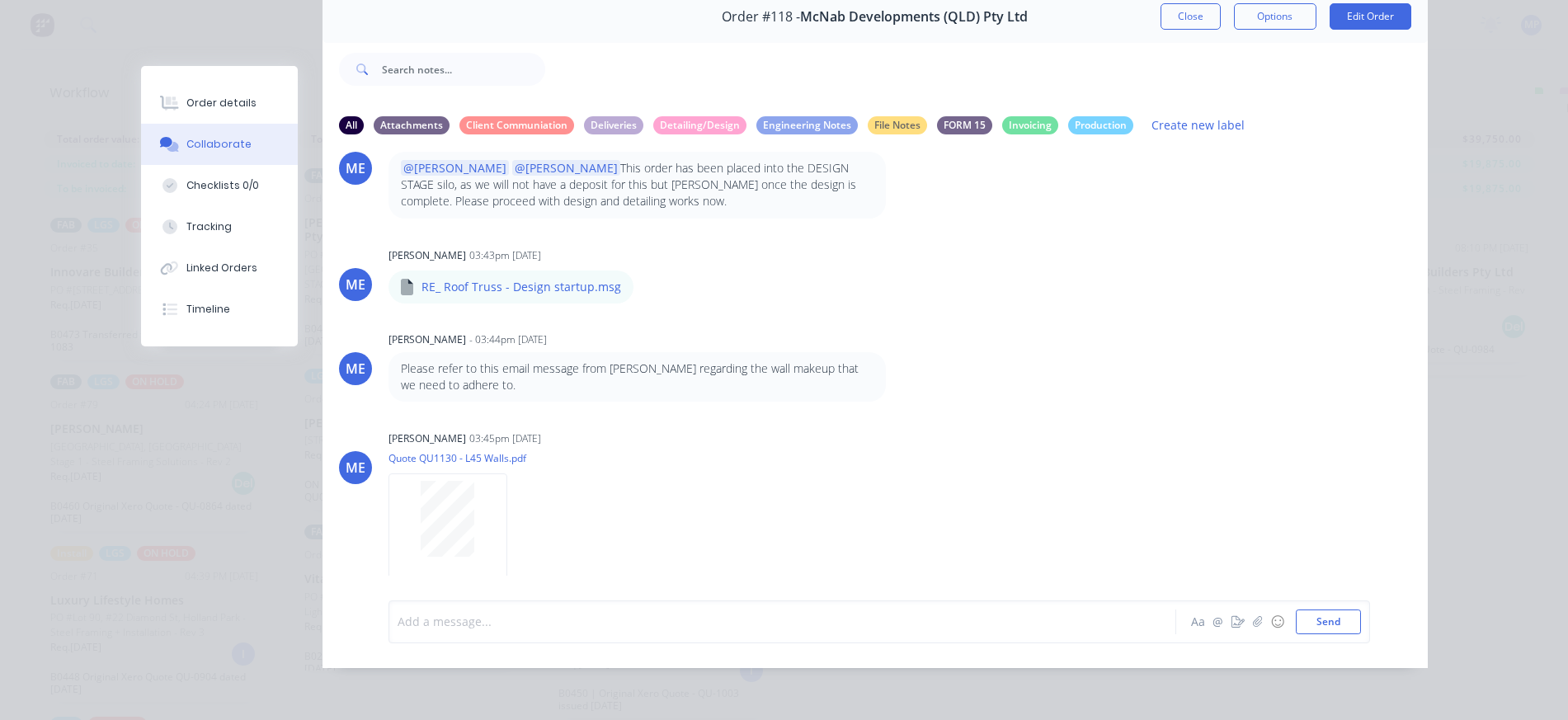
click at [550, 627] on div at bounding box center [759, 622] width 722 height 17
click at [205, 141] on div "Collaborate" at bounding box center [218, 144] width 66 height 15
click at [1482, 174] on div "Order details Collaborate Checklists 0/0 Tracking Linked Orders Timeline Order …" at bounding box center [784, 360] width 1568 height 720
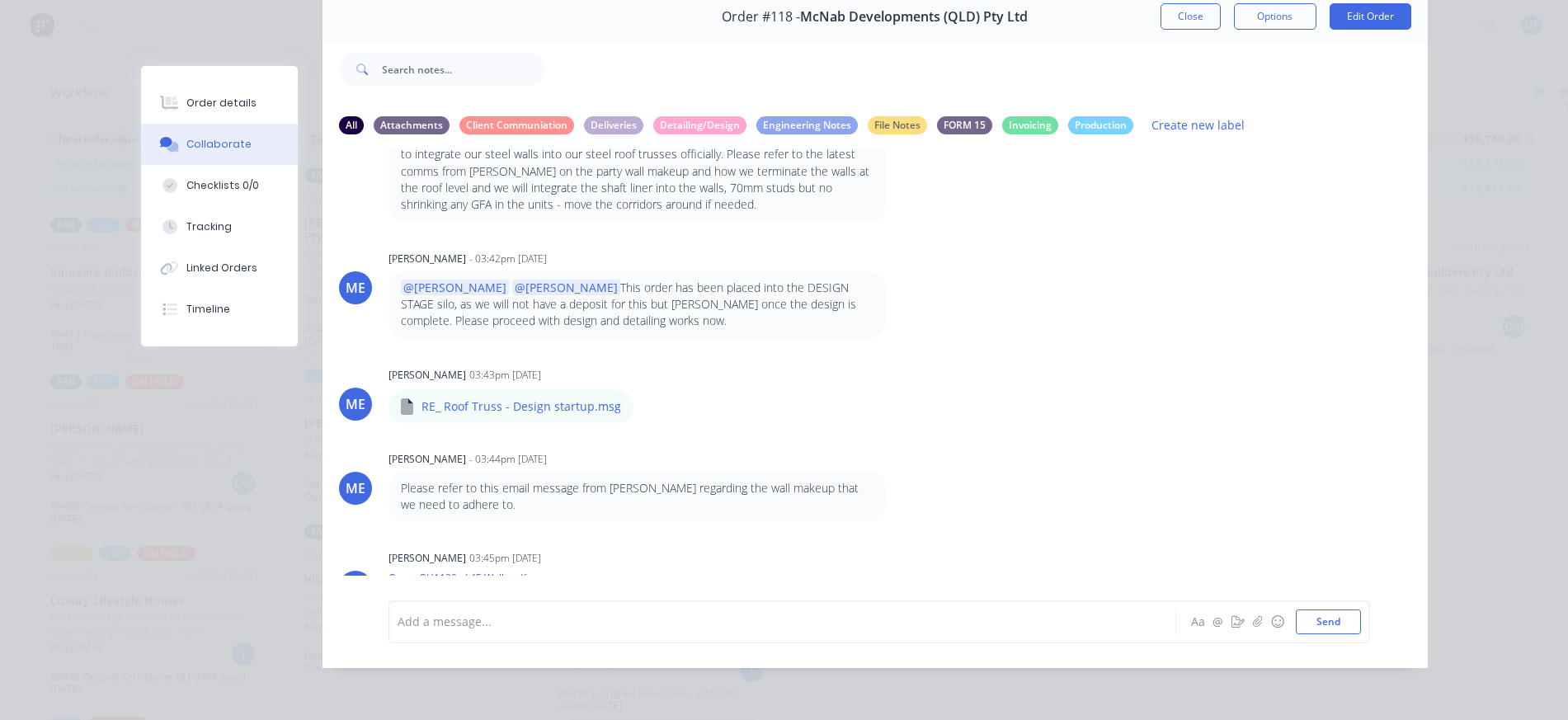
scroll to position [0, 0]
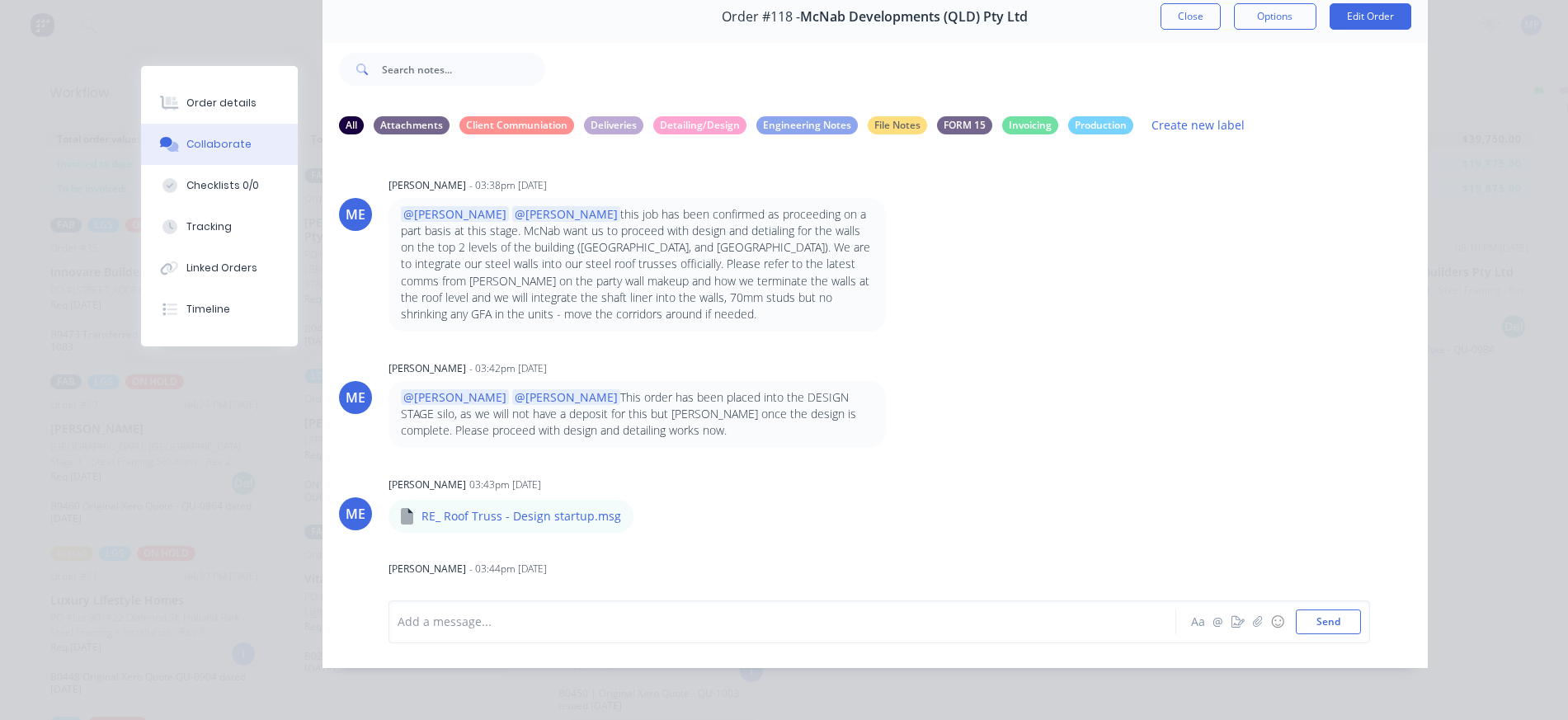
click at [241, 46] on div "Order #118 - McNab Developments (QLD) Pty Ltd Close Options Edit Order All Atta…" at bounding box center [784, 329] width 1287 height 677
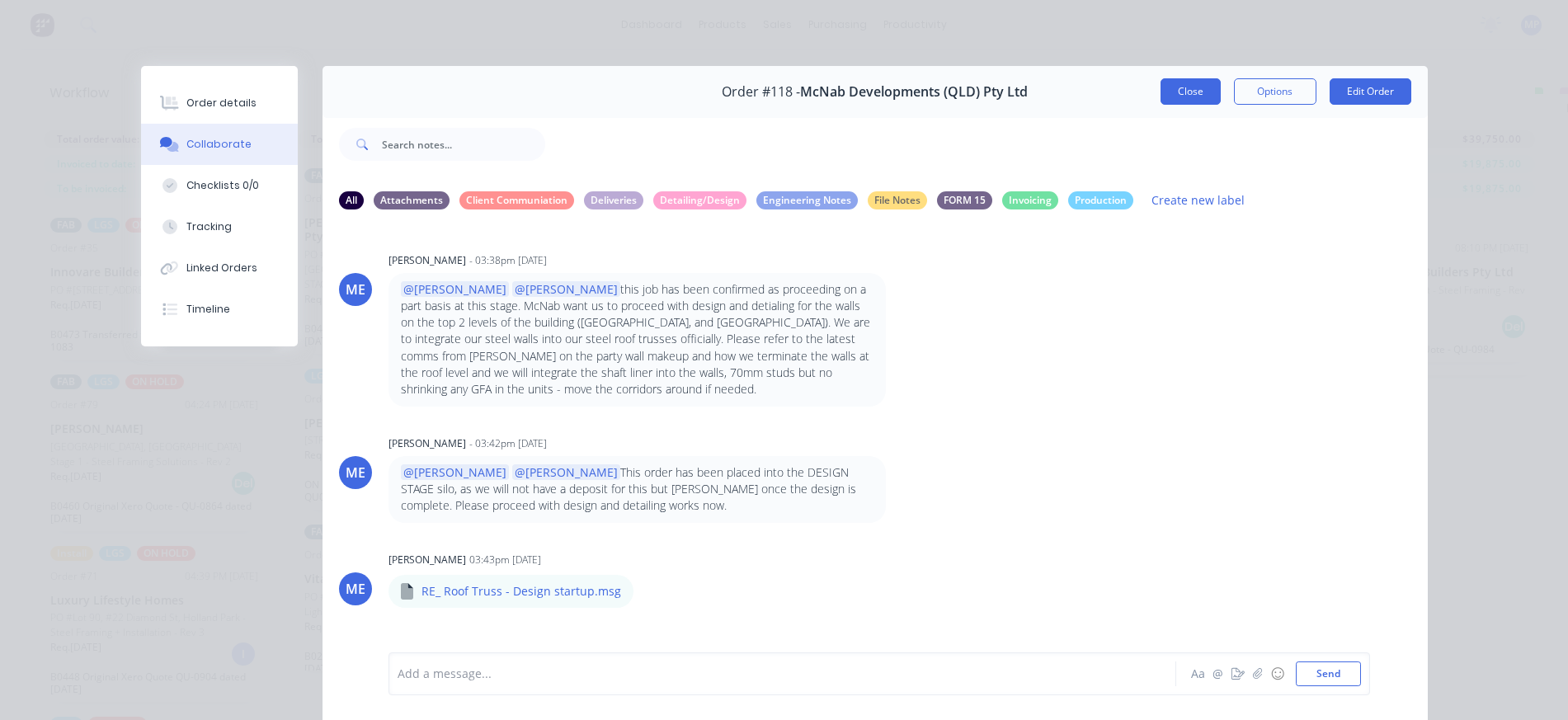
click at [1180, 88] on button "Close" at bounding box center [1191, 92] width 60 height 26
